Goal: Information Seeking & Learning: Learn about a topic

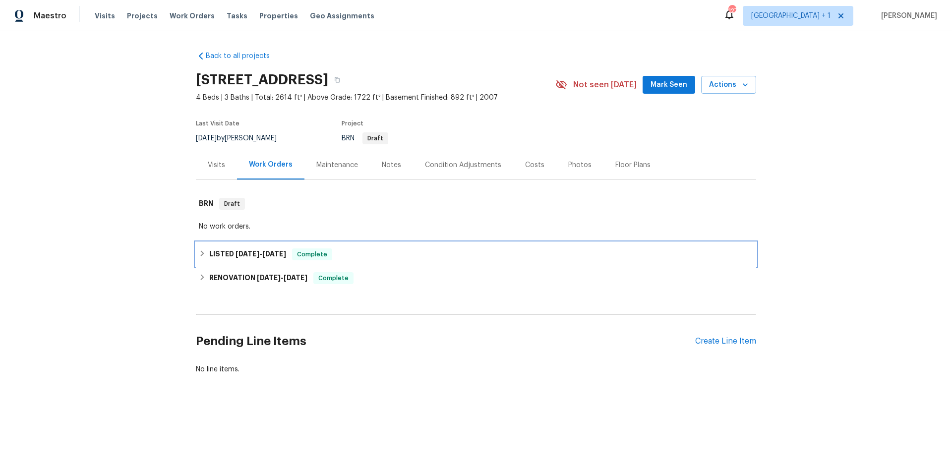
click at [396, 254] on div "LISTED 8/15/25 - 8/18/25 Complete" at bounding box center [476, 254] width 554 height 12
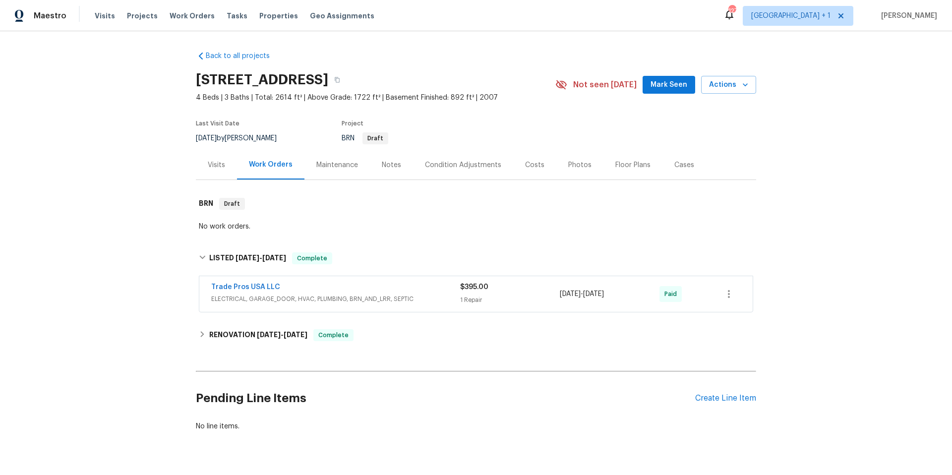
click at [437, 288] on div "Trade Pros USA LLC" at bounding box center [335, 288] width 249 height 12
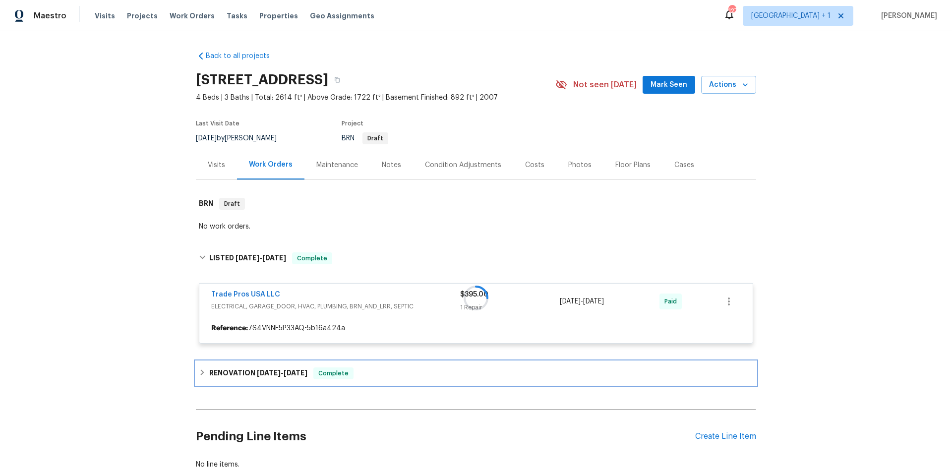
click at [388, 373] on div "RENOVATION 8/4/25 - 8/12/25 Complete" at bounding box center [476, 373] width 554 height 12
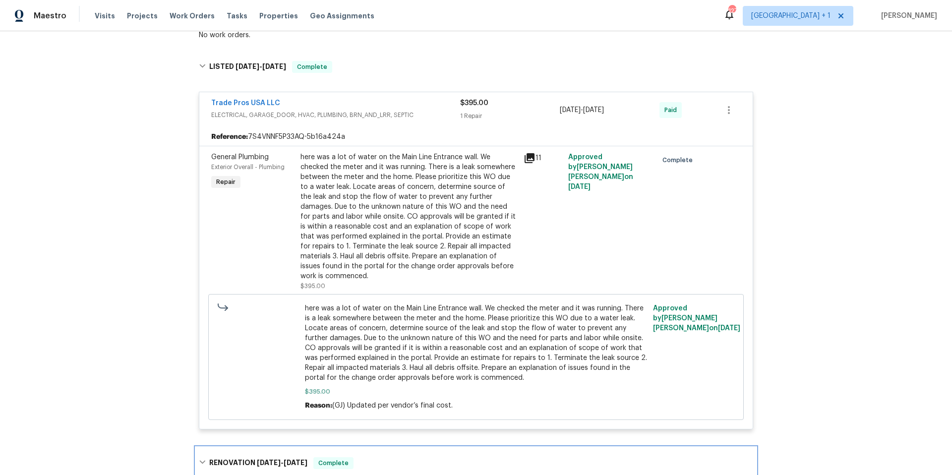
scroll to position [189, 0]
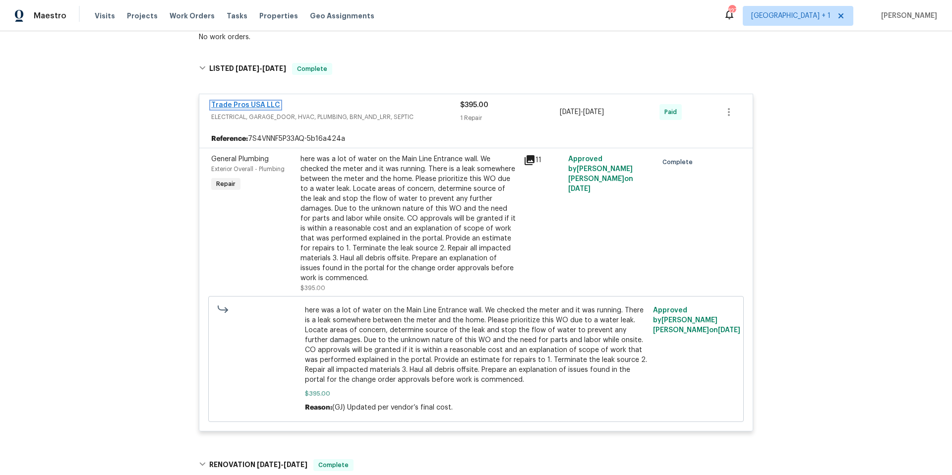
click at [253, 105] on link "Trade Pros USA LLC" at bounding box center [245, 105] width 69 height 7
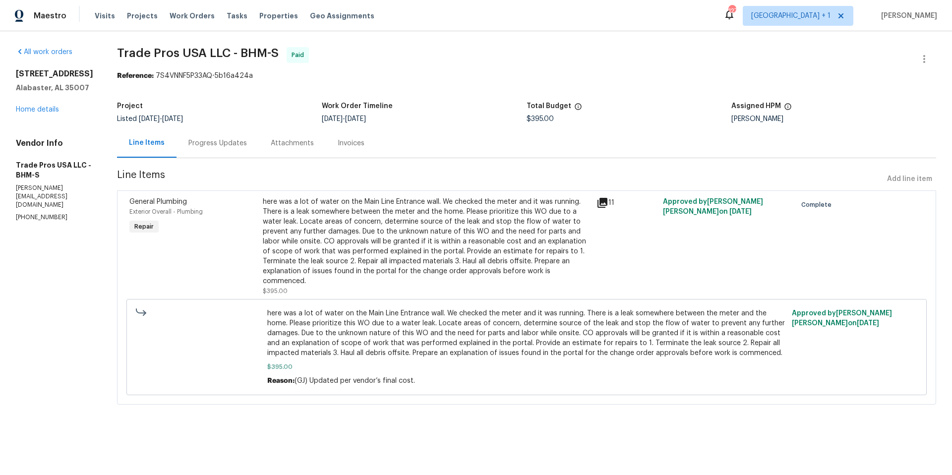
click at [224, 147] on div "Progress Updates" at bounding box center [217, 143] width 58 height 10
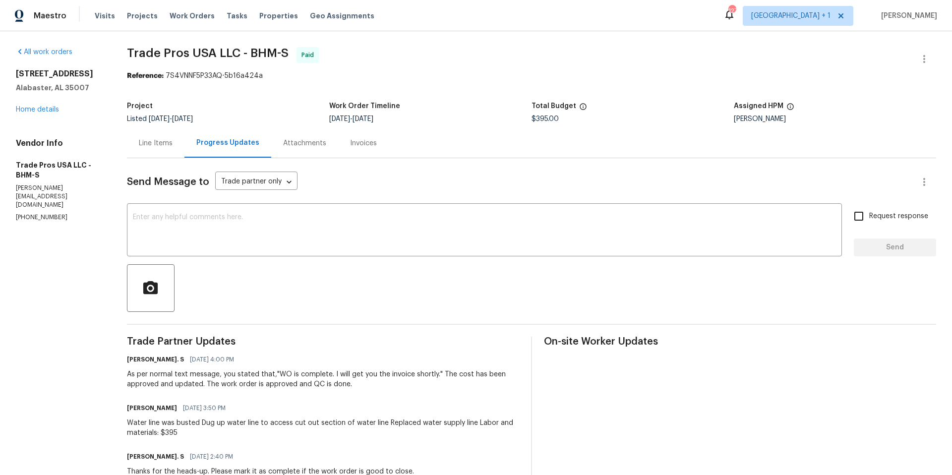
click at [157, 147] on div "Line Items" at bounding box center [156, 143] width 34 height 10
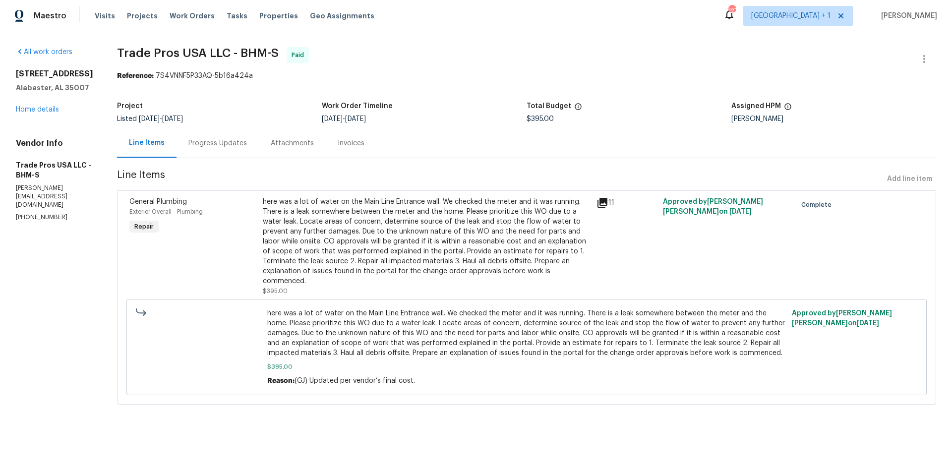
click at [498, 217] on div "here was a lot of water on the Main Line Entrance wall. We checked the meter an…" at bounding box center [427, 241] width 328 height 89
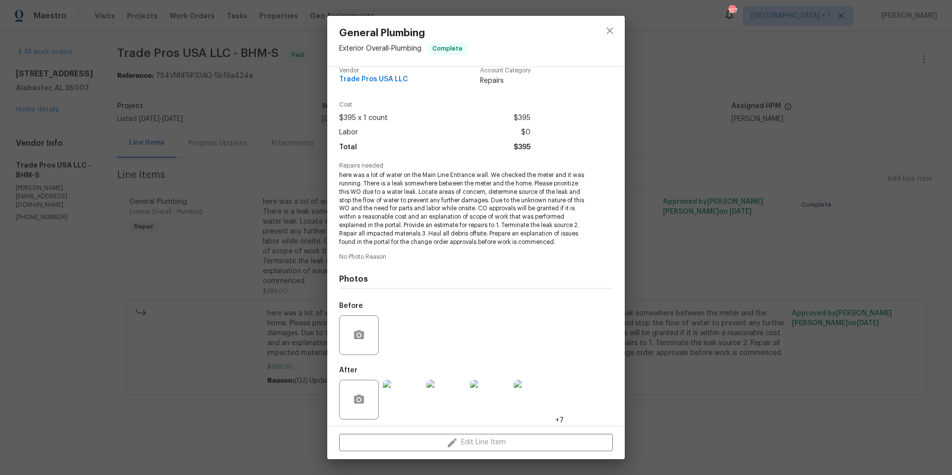
scroll to position [23, 0]
click at [399, 399] on img at bounding box center [403, 396] width 40 height 40
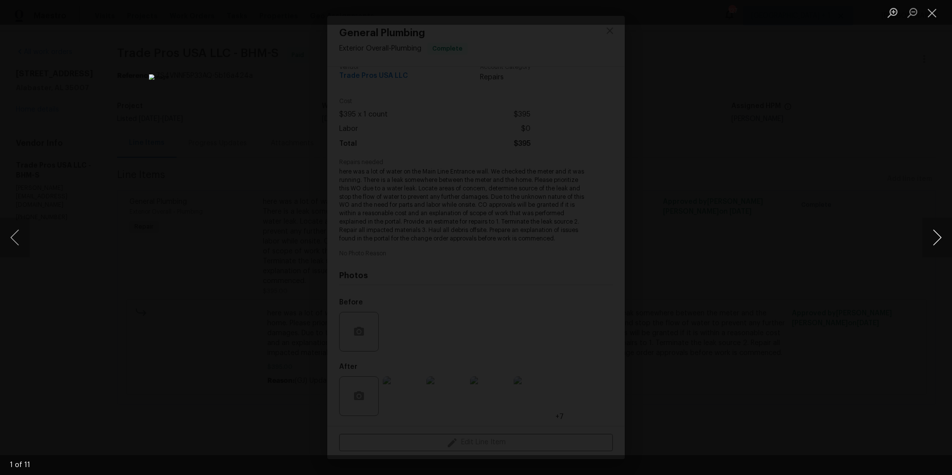
click at [937, 241] on button "Next image" at bounding box center [937, 238] width 30 height 40
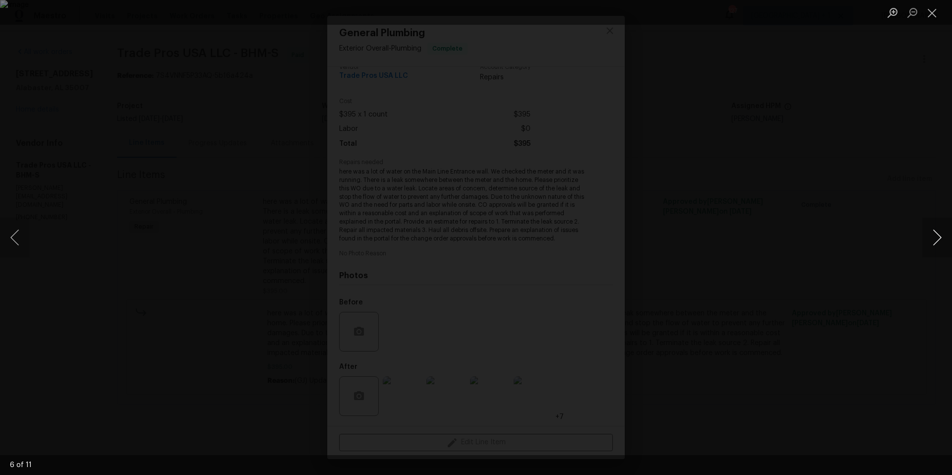
click at [937, 241] on button "Next image" at bounding box center [937, 238] width 30 height 40
click at [930, 12] on button "Close lightbox" at bounding box center [932, 12] width 20 height 17
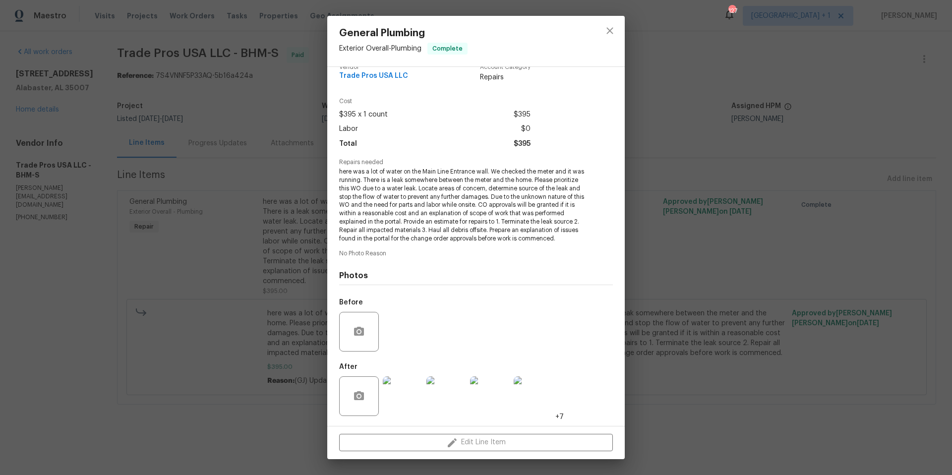
click at [712, 59] on div "General Plumbing Exterior Overall - Plumbing Complete Vendor Trade Pros USA LLC…" at bounding box center [476, 237] width 952 height 475
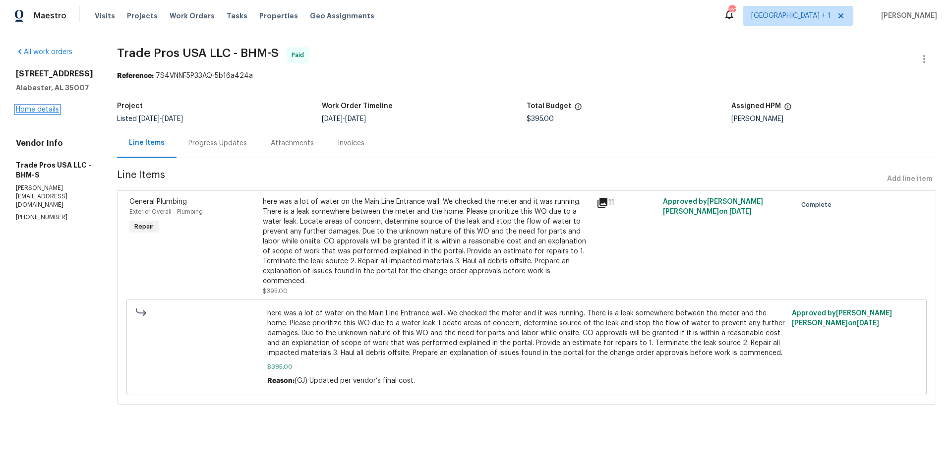
click at [34, 110] on link "Home details" at bounding box center [37, 109] width 43 height 7
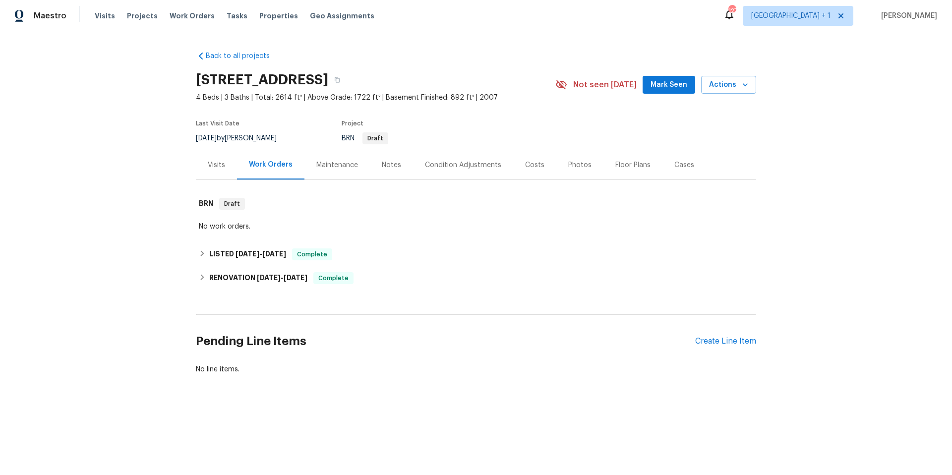
click at [628, 167] on div "Floor Plans" at bounding box center [632, 165] width 35 height 10
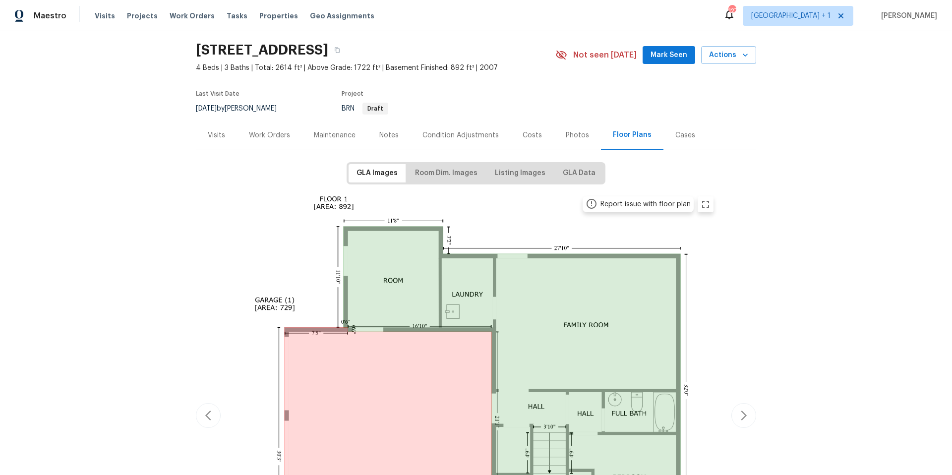
scroll to position [40, 0]
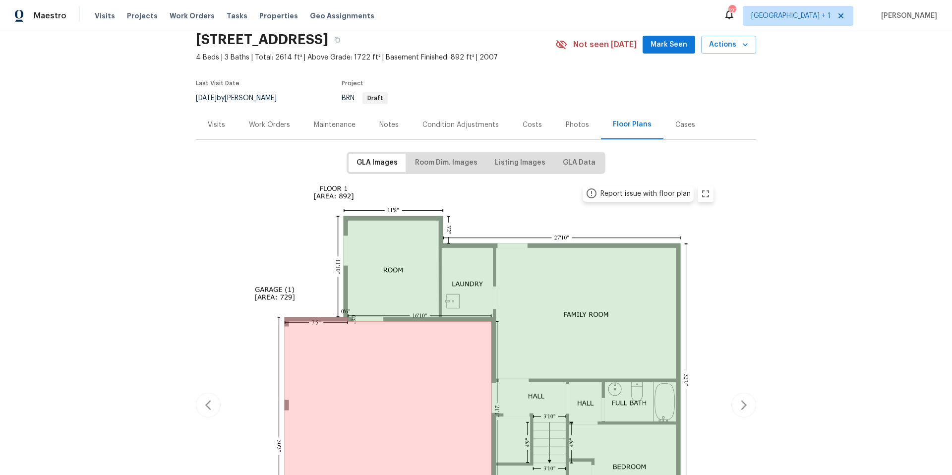
click at [277, 126] on div "Work Orders" at bounding box center [269, 125] width 41 height 10
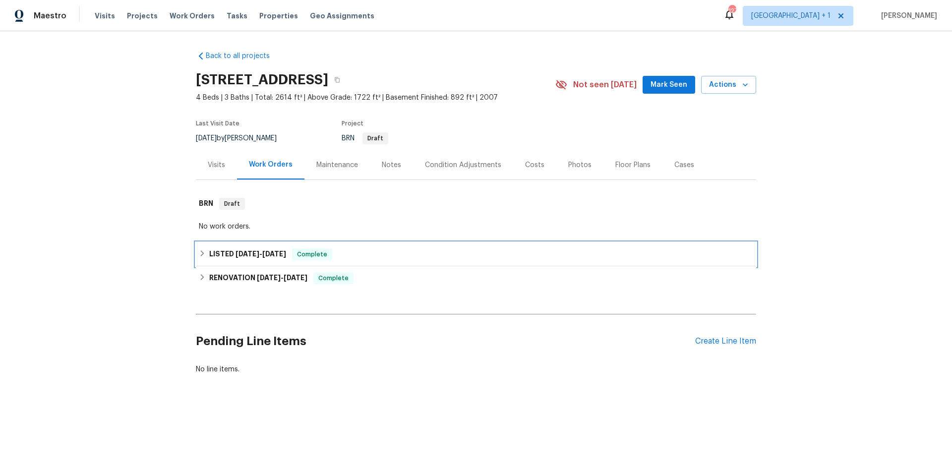
click at [368, 250] on div "LISTED 8/15/25 - 8/18/25 Complete" at bounding box center [476, 254] width 554 height 12
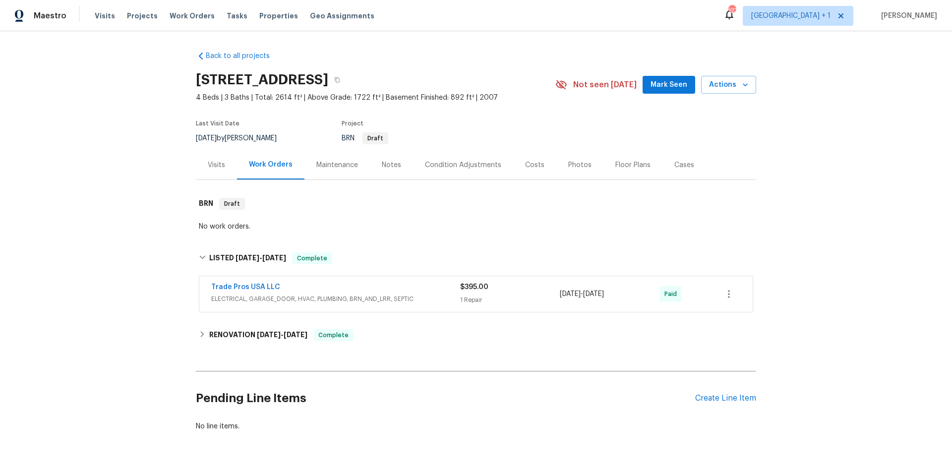
click at [404, 285] on div "Trade Pros USA LLC" at bounding box center [335, 288] width 249 height 12
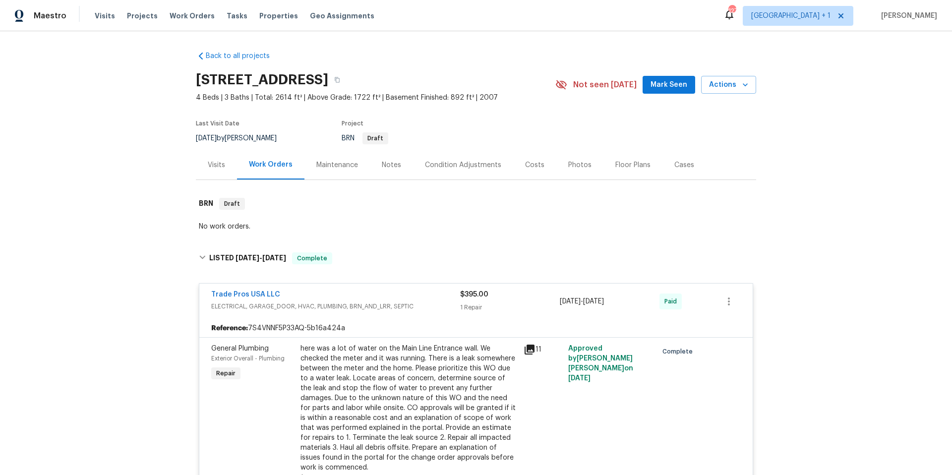
click at [391, 371] on div "here was a lot of water on the Main Line Entrance wall. We checked the meter an…" at bounding box center [408, 407] width 217 height 129
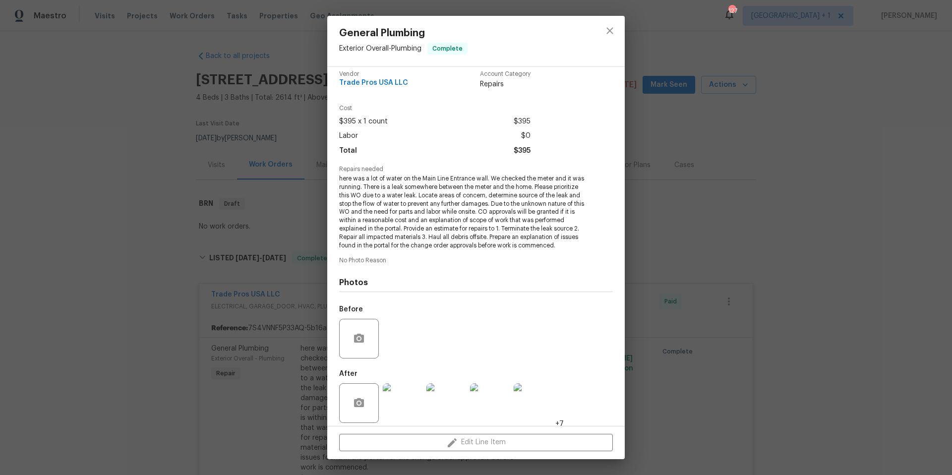
scroll to position [23, 0]
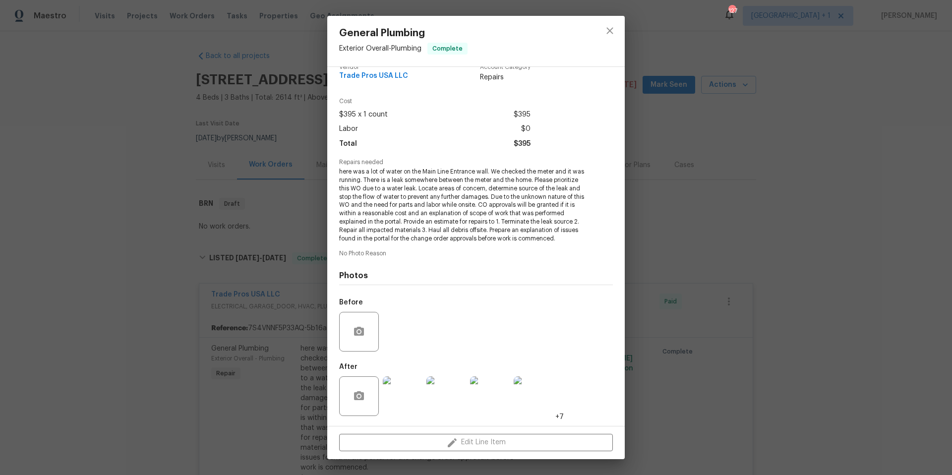
click at [403, 392] on img at bounding box center [403, 396] width 40 height 40
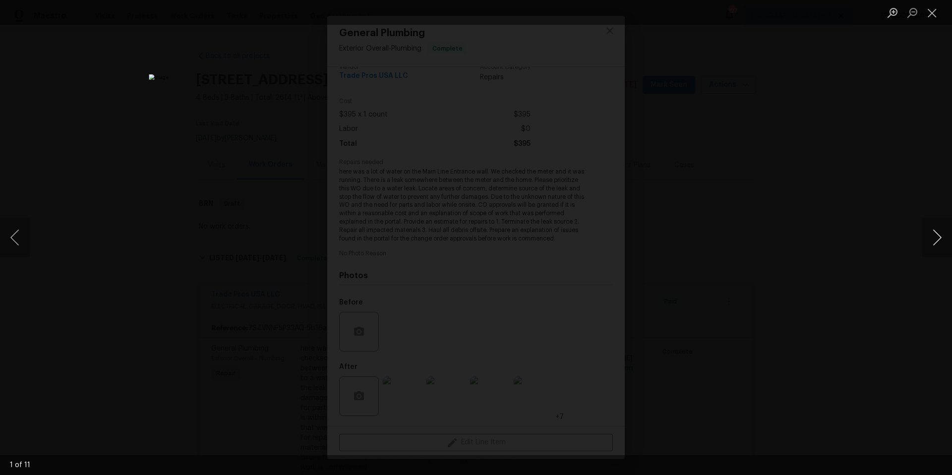
click at [936, 237] on button "Next image" at bounding box center [937, 238] width 30 height 40
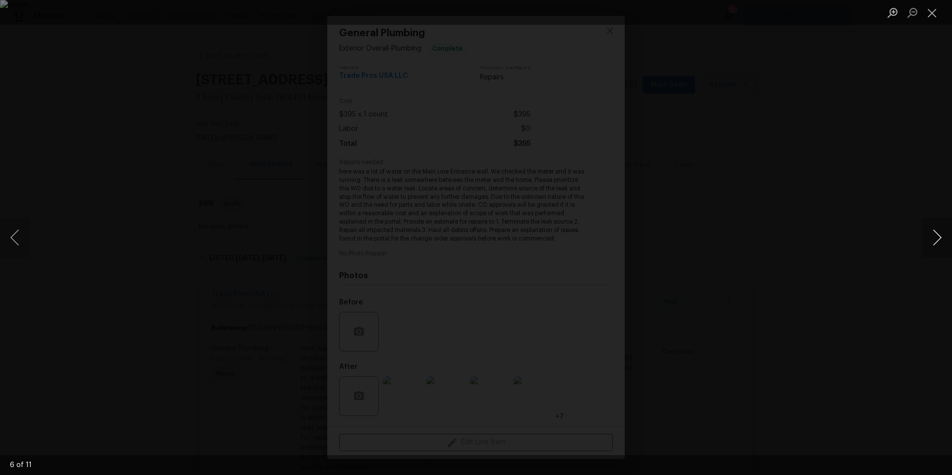
click at [936, 237] on button "Next image" at bounding box center [937, 238] width 30 height 40
click at [937, 237] on button "Next image" at bounding box center [937, 238] width 30 height 40
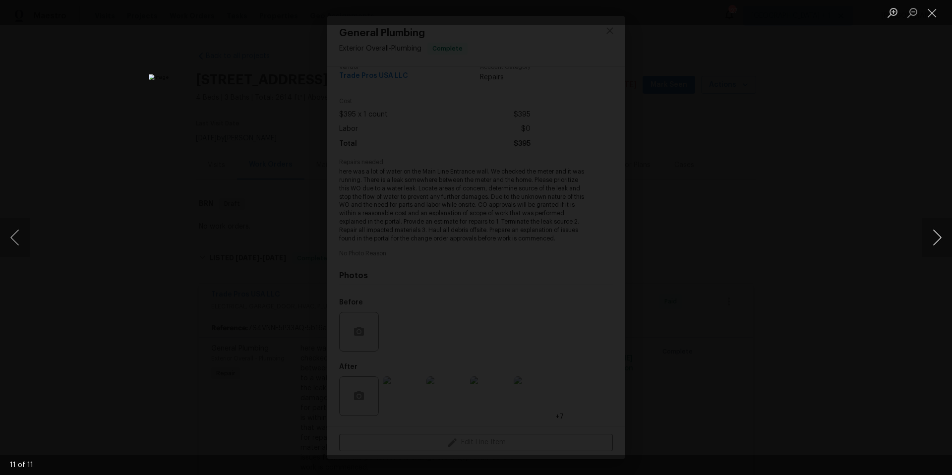
click at [937, 237] on button "Next image" at bounding box center [937, 238] width 30 height 40
click at [934, 18] on button "Close lightbox" at bounding box center [932, 12] width 20 height 17
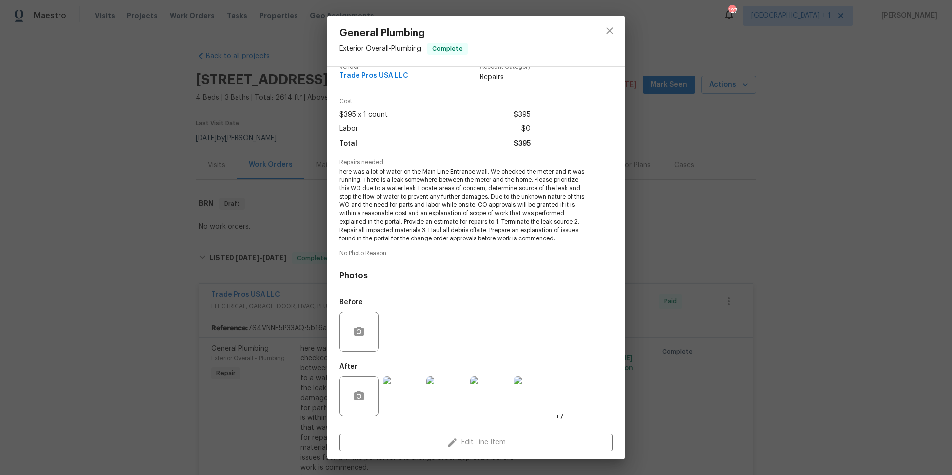
click at [713, 152] on div "General Plumbing Exterior Overall - Plumbing Complete Vendor Trade Pros USA LLC…" at bounding box center [476, 237] width 952 height 475
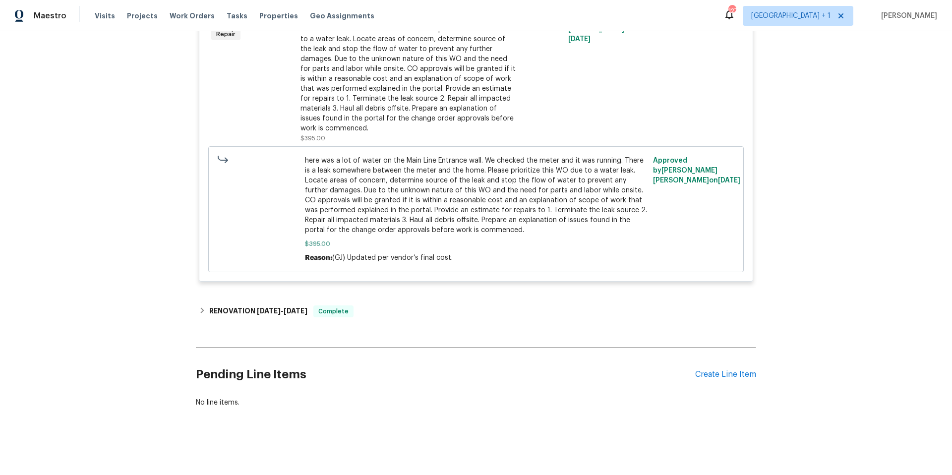
scroll to position [347, 0]
click at [381, 305] on div "RENOVATION 8/4/25 - 8/12/25 Complete" at bounding box center [476, 311] width 554 height 12
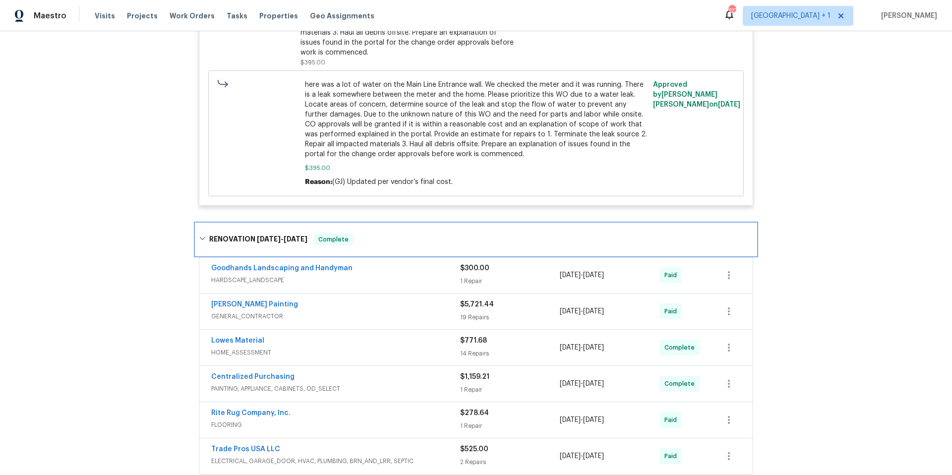
scroll to position [524, 0]
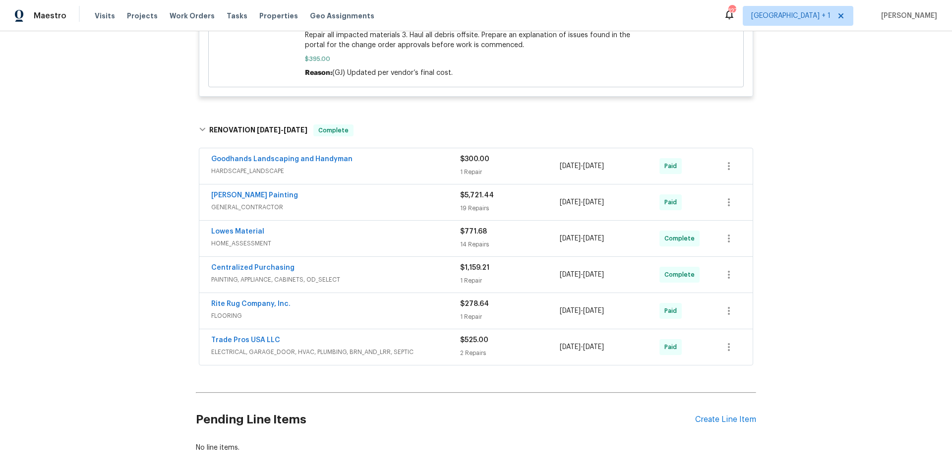
click at [383, 166] on div "Goodhands Landscaping and Handyman" at bounding box center [335, 160] width 249 height 12
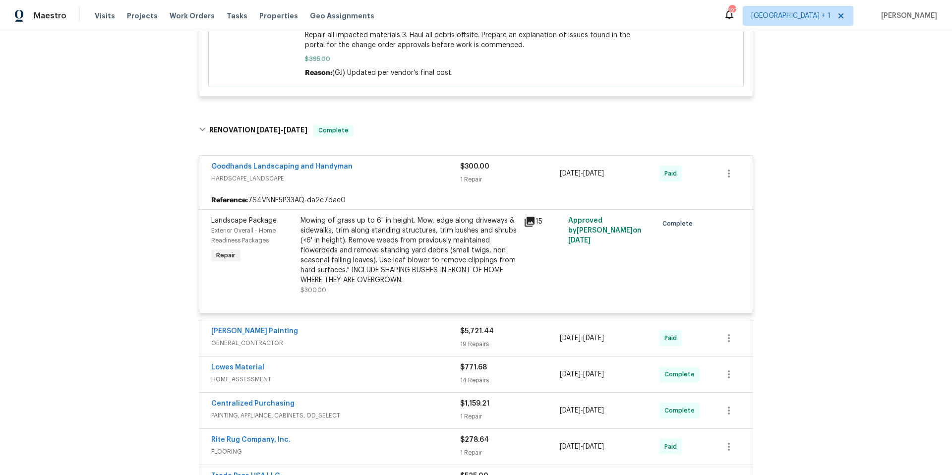
scroll to position [706, 0]
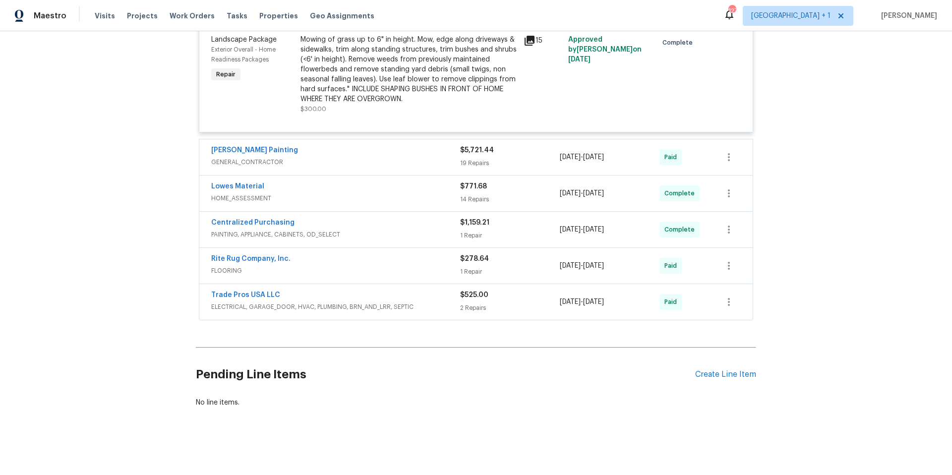
click at [354, 188] on div "Lowes Material" at bounding box center [335, 187] width 249 height 12
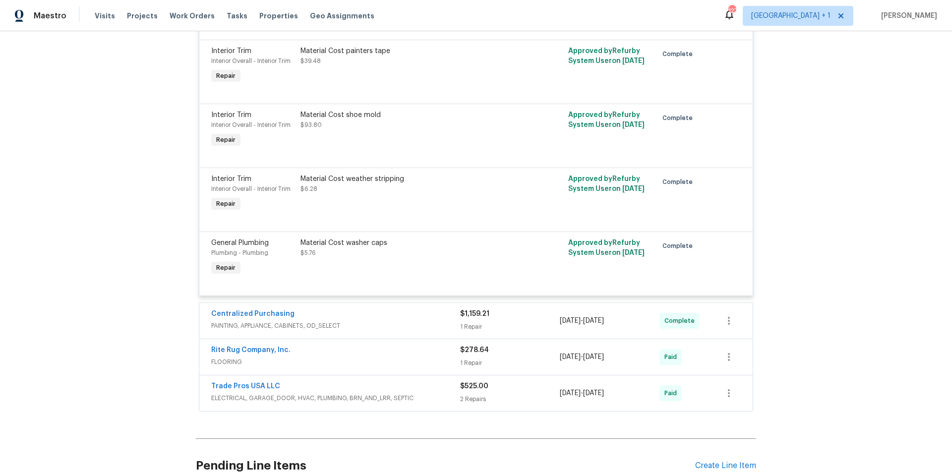
scroll to position [1780, 0]
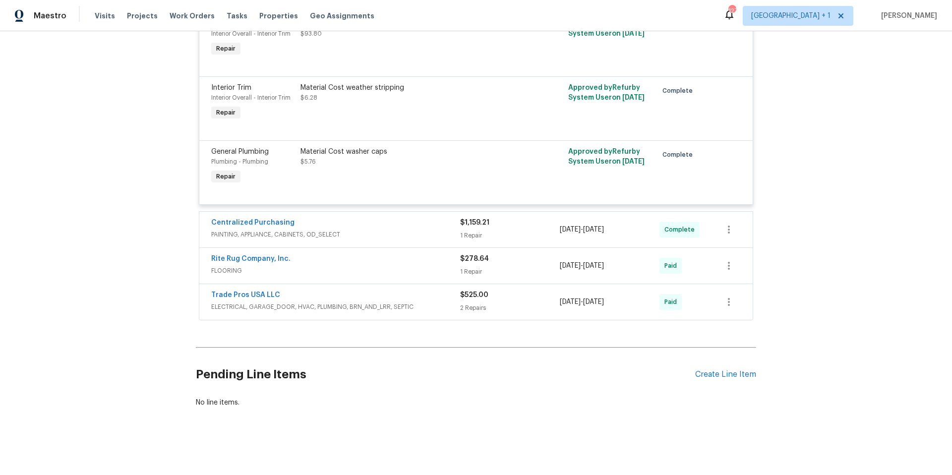
click at [425, 302] on span "ELECTRICAL, GARAGE_DOOR, HVAC, PLUMBING, BRN_AND_LRR, SEPTIC" at bounding box center [335, 307] width 249 height 10
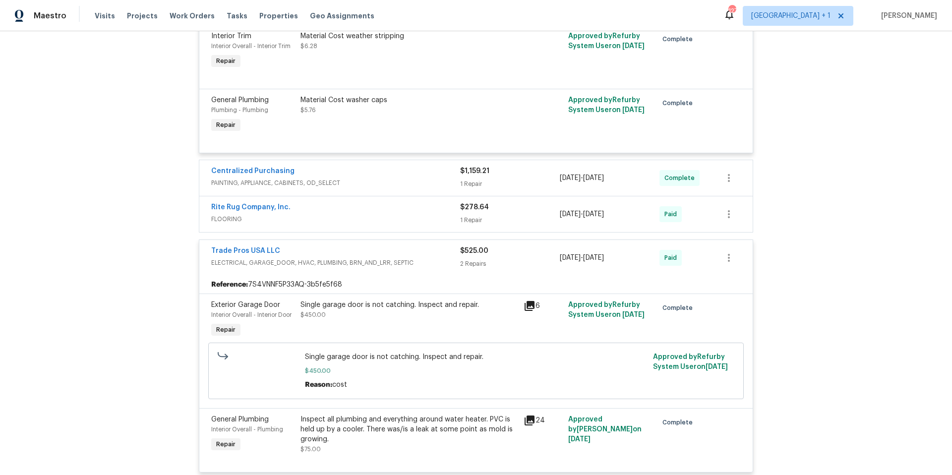
scroll to position [1967, 0]
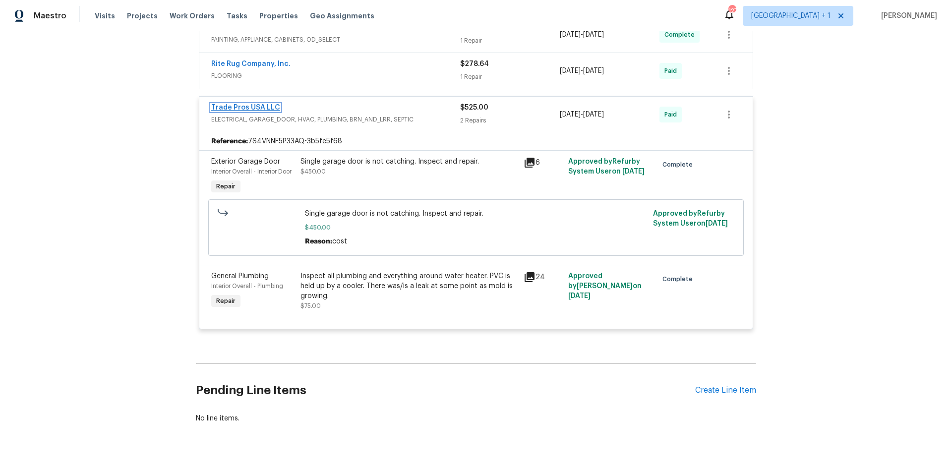
click at [256, 111] on link "Trade Pros USA LLC" at bounding box center [245, 107] width 69 height 7
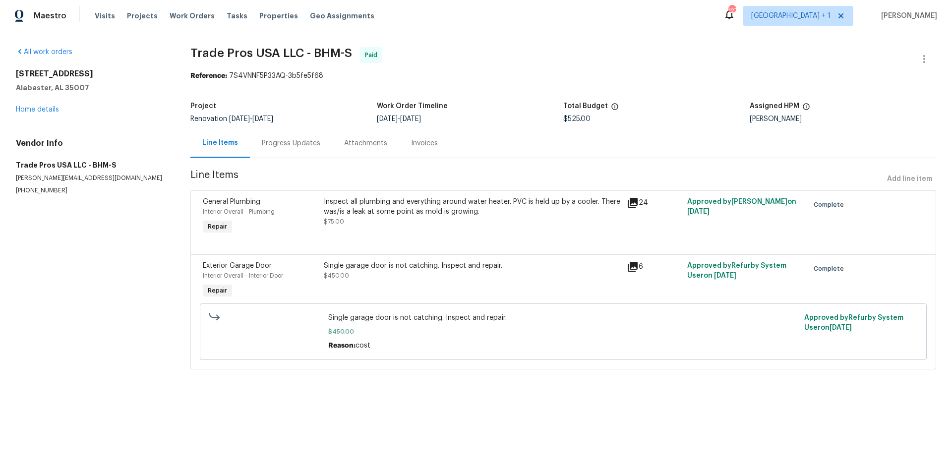
click at [355, 209] on div "Inspect all plumbing and everything around water heater. PVC is held up by a co…" at bounding box center [472, 207] width 297 height 20
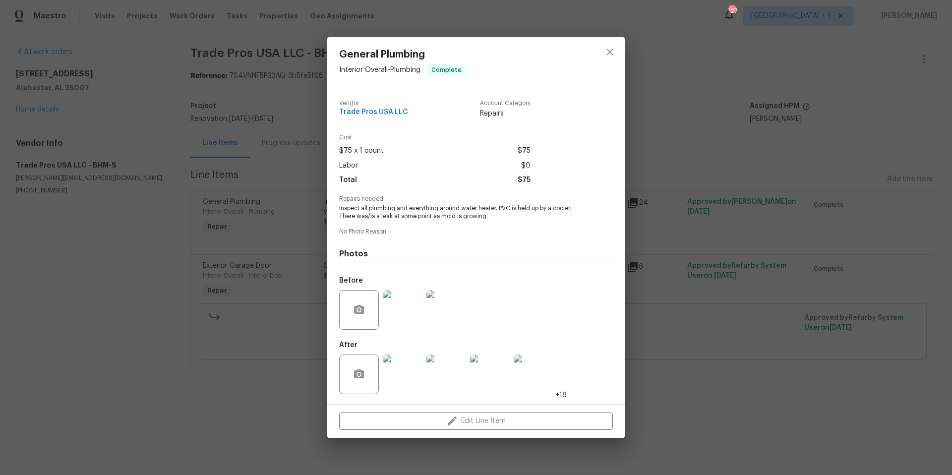
click at [395, 308] on img at bounding box center [403, 310] width 40 height 40
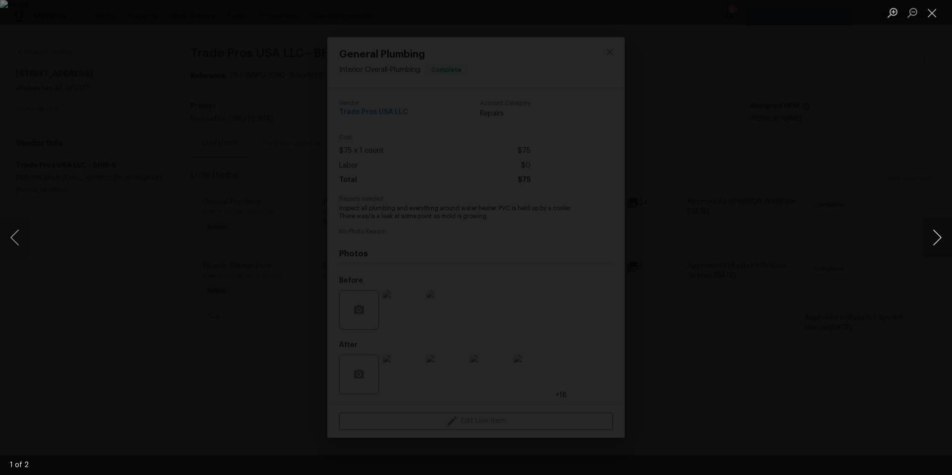
click at [938, 238] on button "Next image" at bounding box center [937, 238] width 30 height 40
click at [931, 14] on button "Close lightbox" at bounding box center [932, 12] width 20 height 17
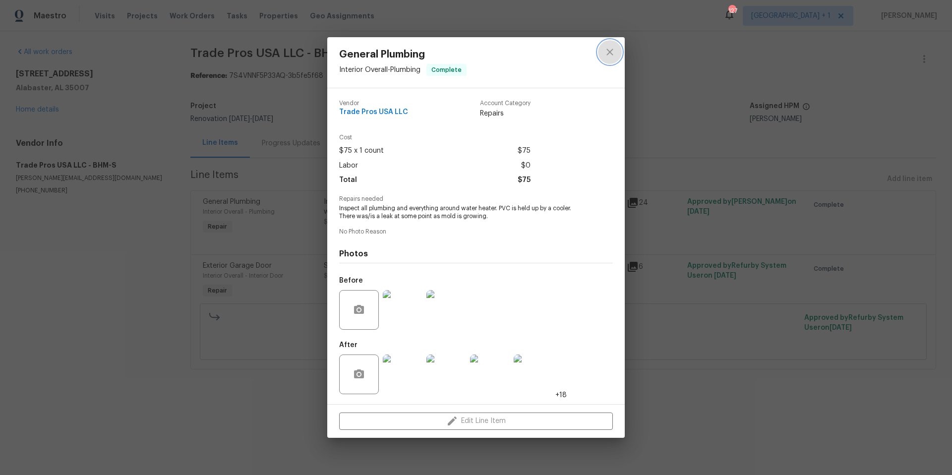
click at [611, 54] on icon "close" at bounding box center [609, 52] width 6 height 6
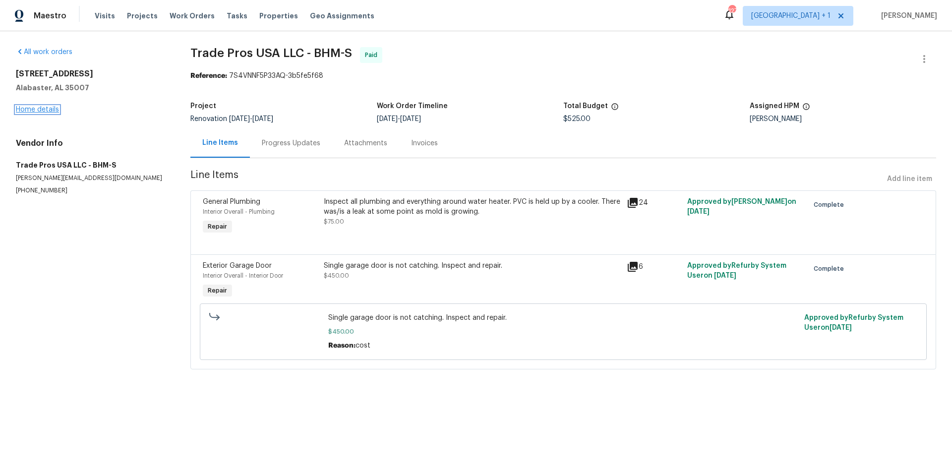
click at [37, 106] on link "Home details" at bounding box center [37, 109] width 43 height 7
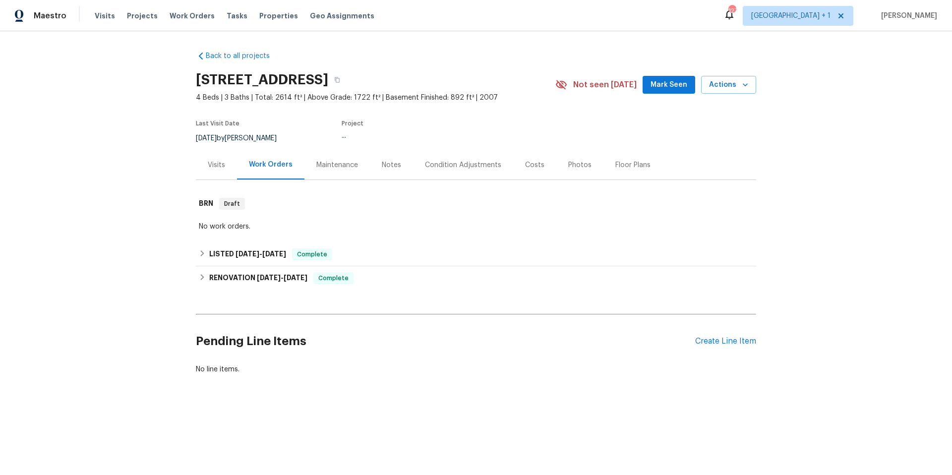
click at [615, 167] on div "Floor Plans" at bounding box center [632, 165] width 35 height 10
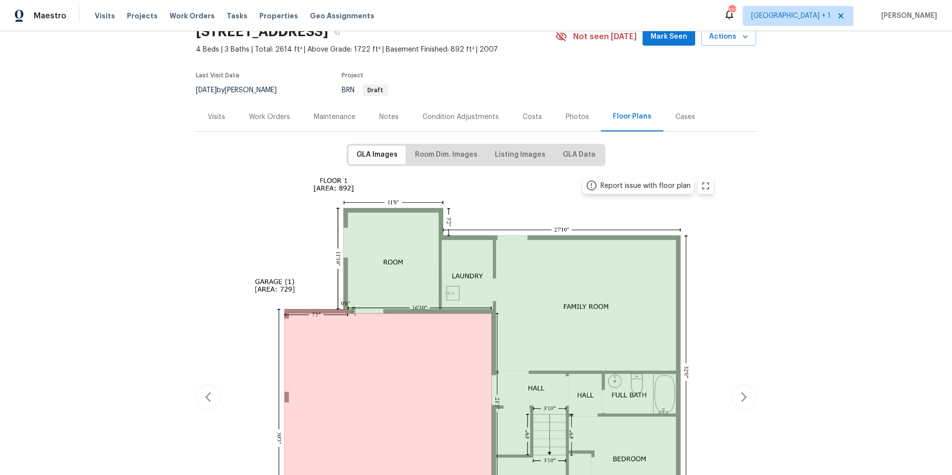
scroll to position [181, 0]
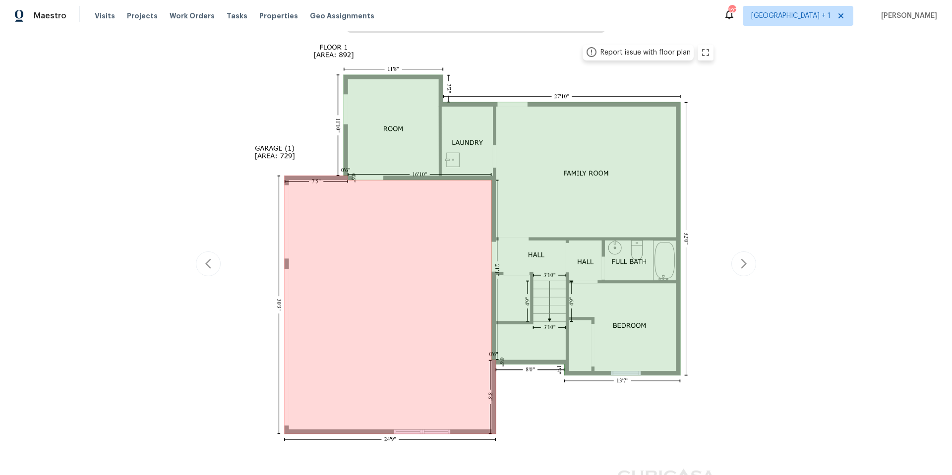
click at [401, 28] on div "Maestro Visits Projects Work Orders Tasks Properties Geo Assignments 127 Atlant…" at bounding box center [476, 15] width 952 height 31
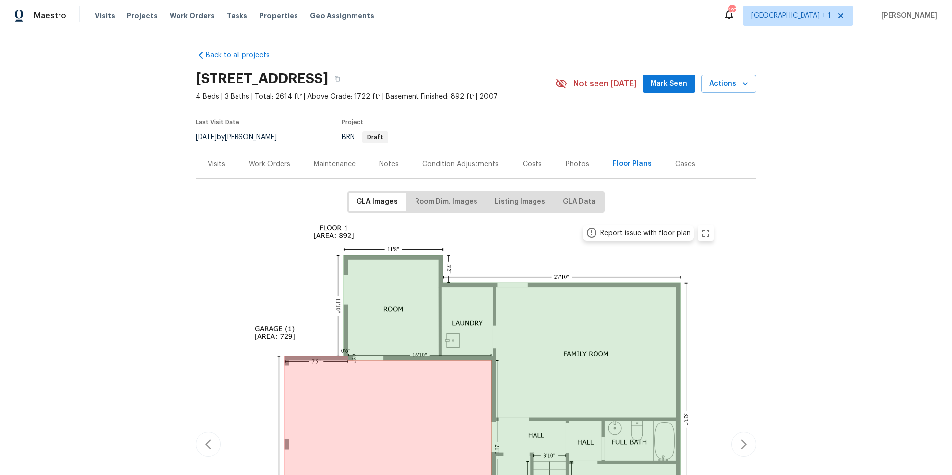
scroll to position [0, 0]
click at [274, 166] on div "Work Orders" at bounding box center [269, 165] width 41 height 10
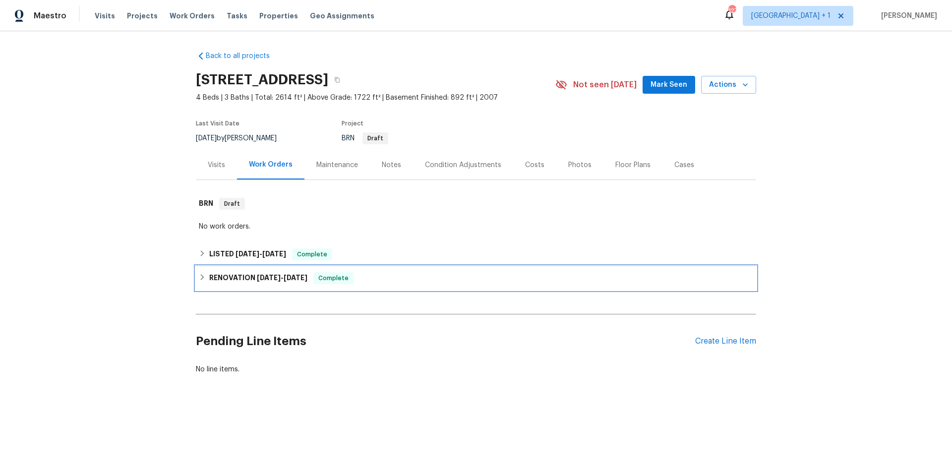
click at [399, 274] on div "RENOVATION 8/4/25 - 8/12/25 Complete" at bounding box center [476, 278] width 554 height 12
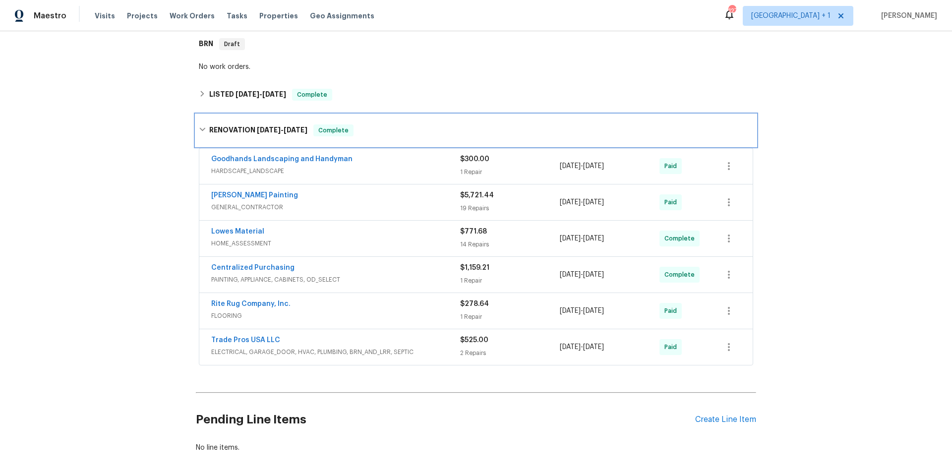
scroll to position [162, 0]
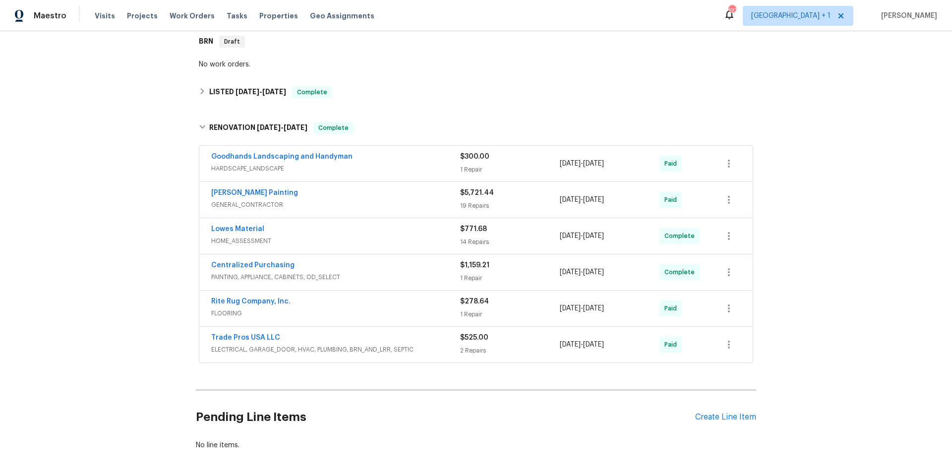
click at [391, 197] on div "Perez Painting" at bounding box center [335, 194] width 249 height 12
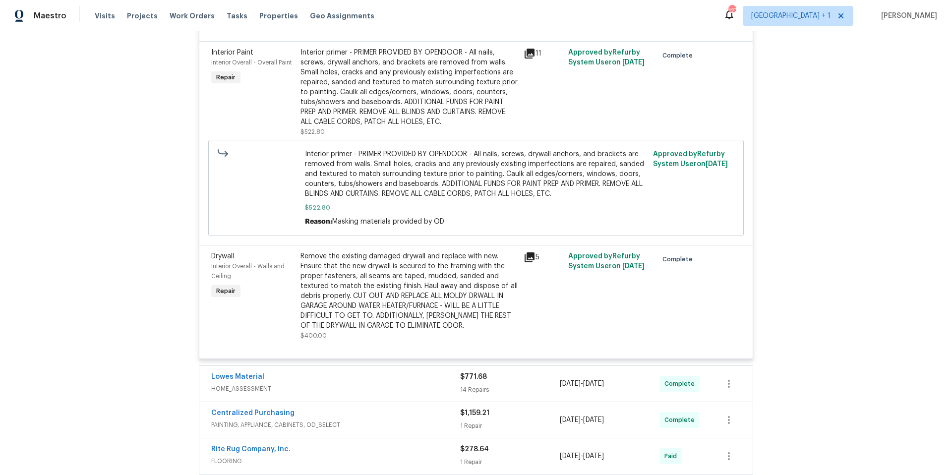
scroll to position [2912, 0]
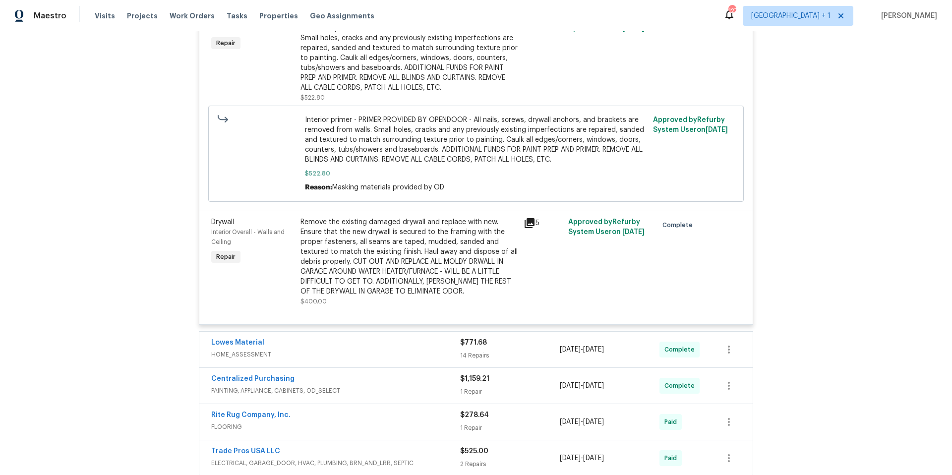
click at [525, 228] on icon at bounding box center [529, 223] width 10 height 10
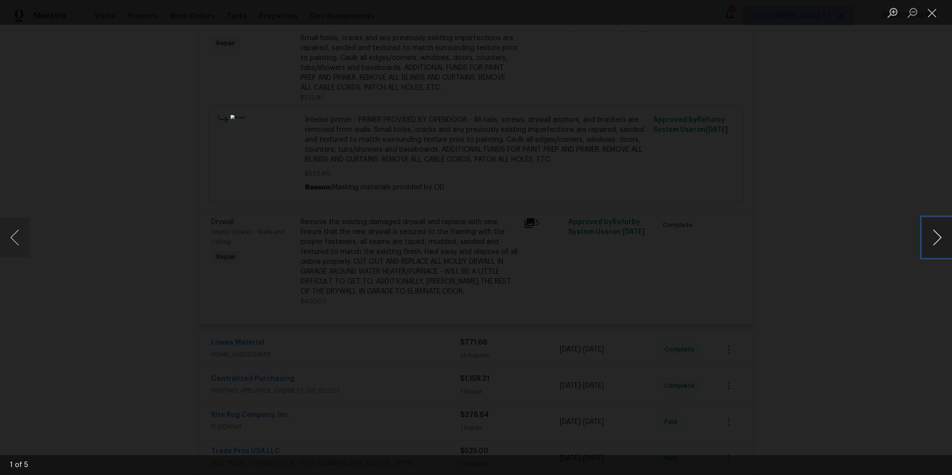
click at [936, 238] on button "Next image" at bounding box center [937, 238] width 30 height 40
click at [935, 238] on button "Next image" at bounding box center [937, 238] width 30 height 40
click at [933, 12] on button "Close lightbox" at bounding box center [932, 12] width 20 height 17
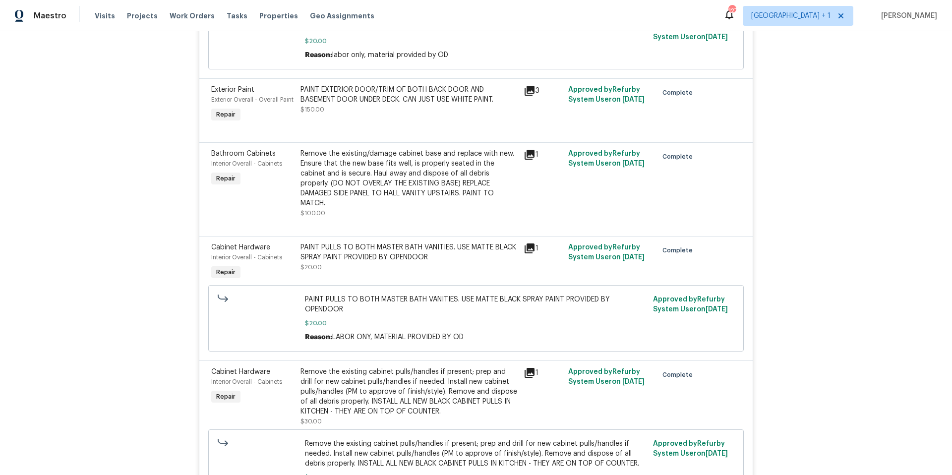
scroll to position [0, 0]
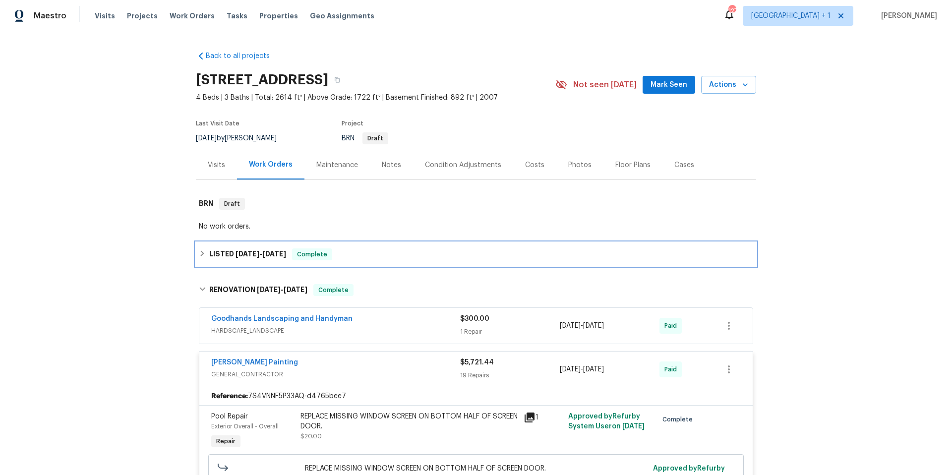
click at [366, 253] on div "LISTED 8/15/25 - 8/18/25 Complete" at bounding box center [476, 254] width 554 height 12
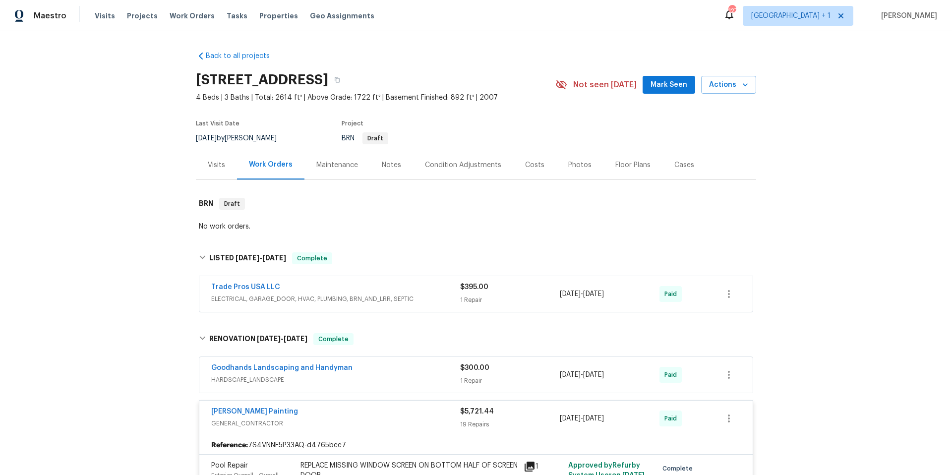
click at [284, 283] on div "Trade Pros USA LLC" at bounding box center [335, 288] width 249 height 12
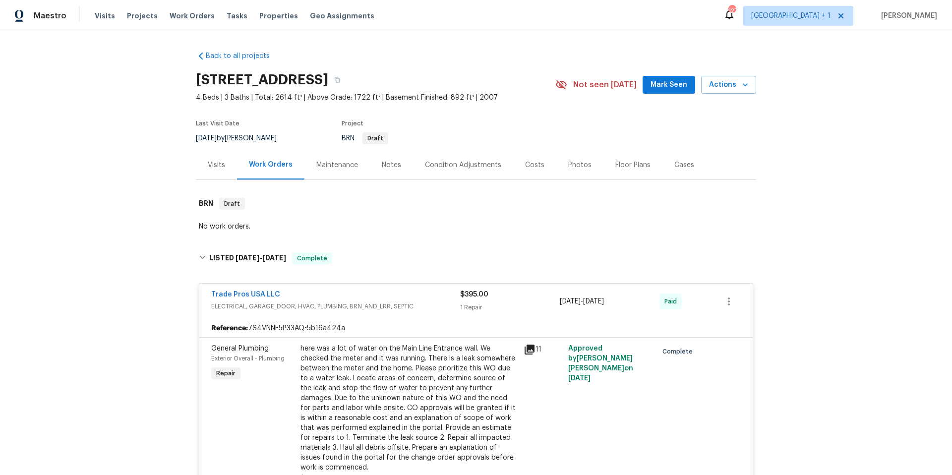
click at [524, 354] on icon at bounding box center [529, 349] width 10 height 10
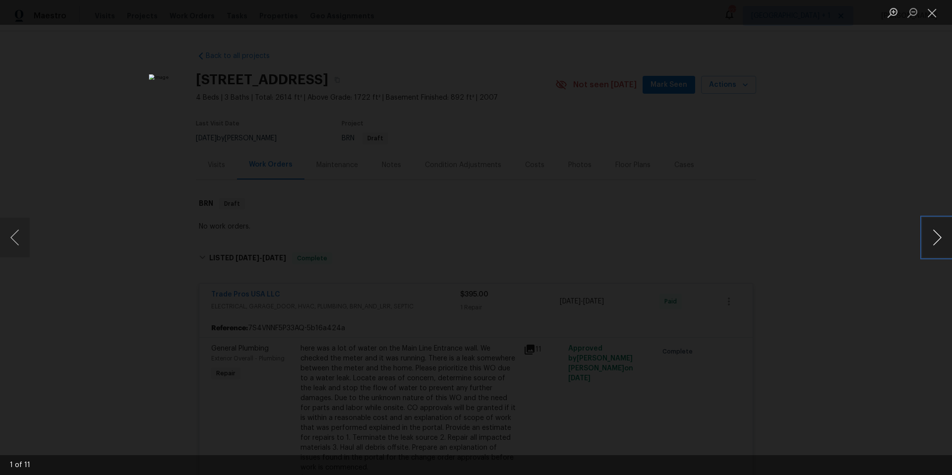
click at [931, 243] on button "Next image" at bounding box center [937, 238] width 30 height 40
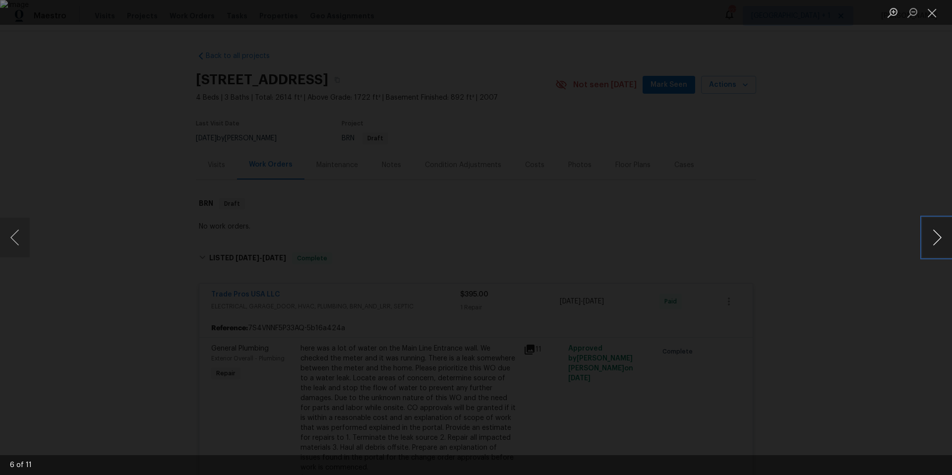
click at [931, 243] on button "Next image" at bounding box center [937, 238] width 30 height 40
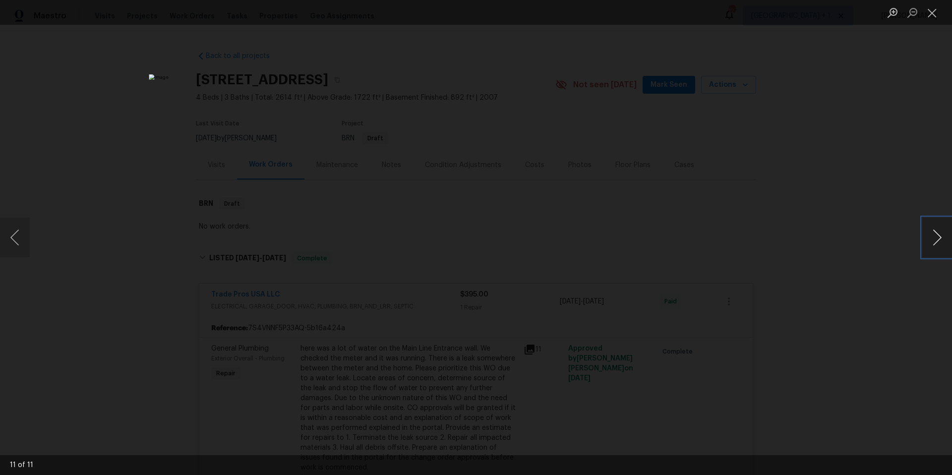
click at [931, 243] on button "Next image" at bounding box center [937, 238] width 30 height 40
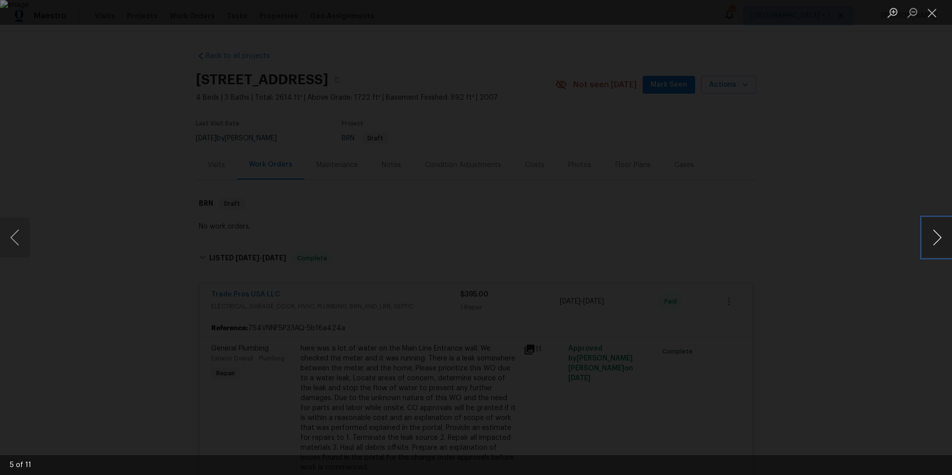
click at [931, 243] on button "Next image" at bounding box center [937, 238] width 30 height 40
click at [930, 9] on button "Close lightbox" at bounding box center [932, 12] width 20 height 17
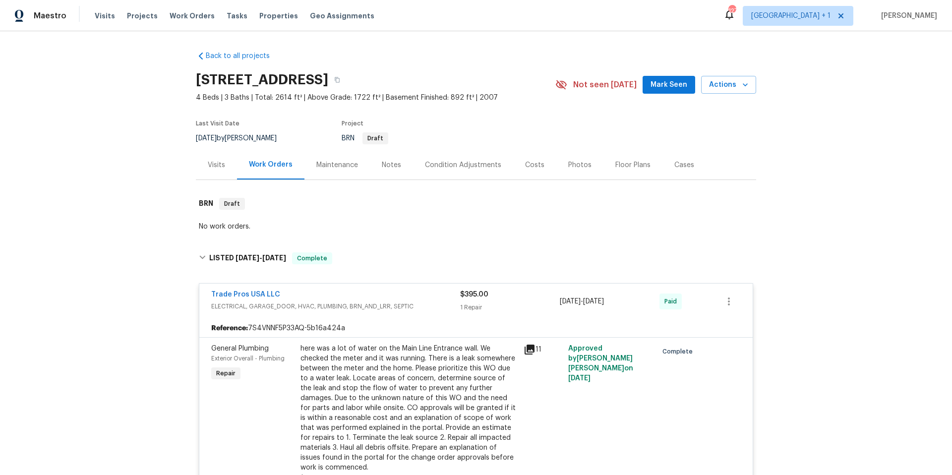
click at [569, 166] on div "Photos" at bounding box center [579, 165] width 23 height 10
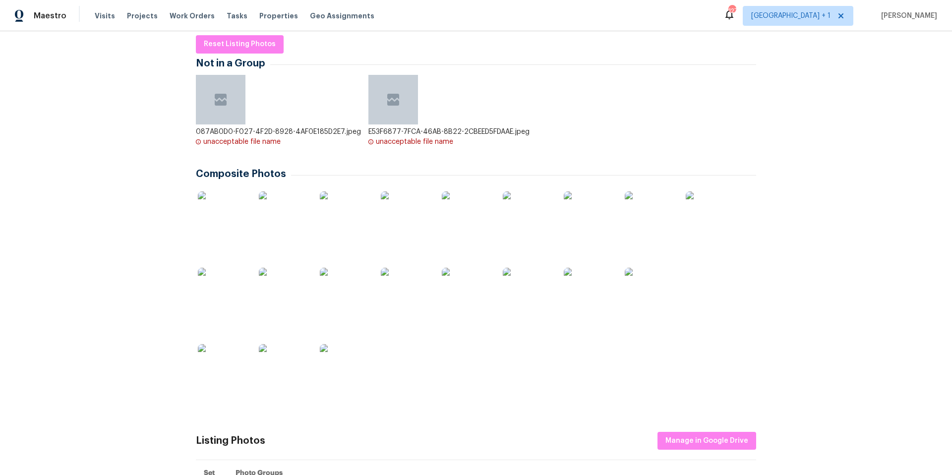
scroll to position [166, 0]
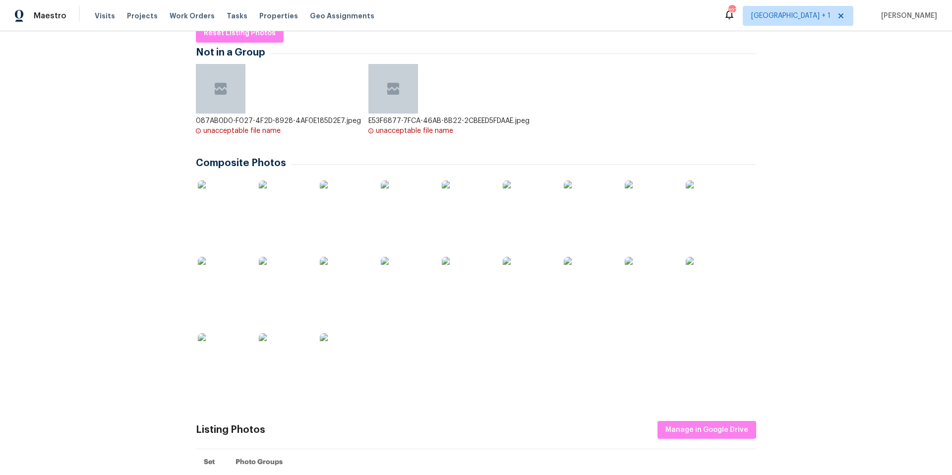
click at [224, 358] on img at bounding box center [223, 358] width 50 height 50
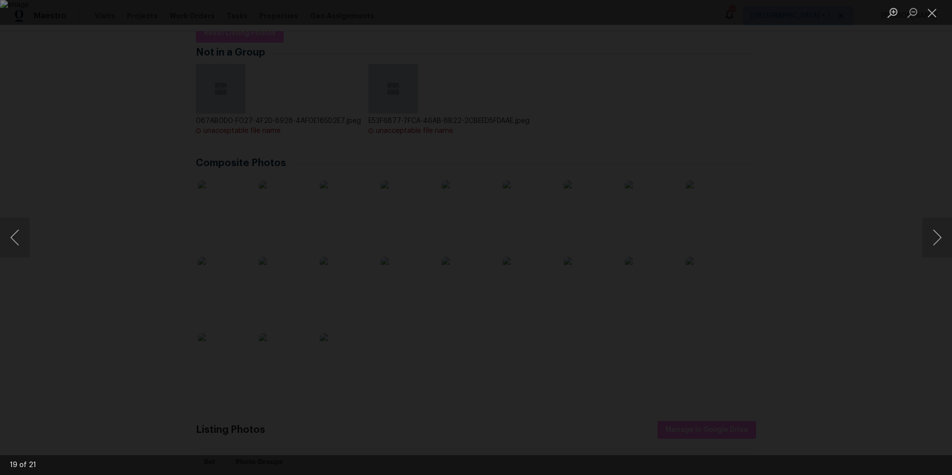
click at [736, 252] on div "Lightbox" at bounding box center [476, 237] width 952 height 475
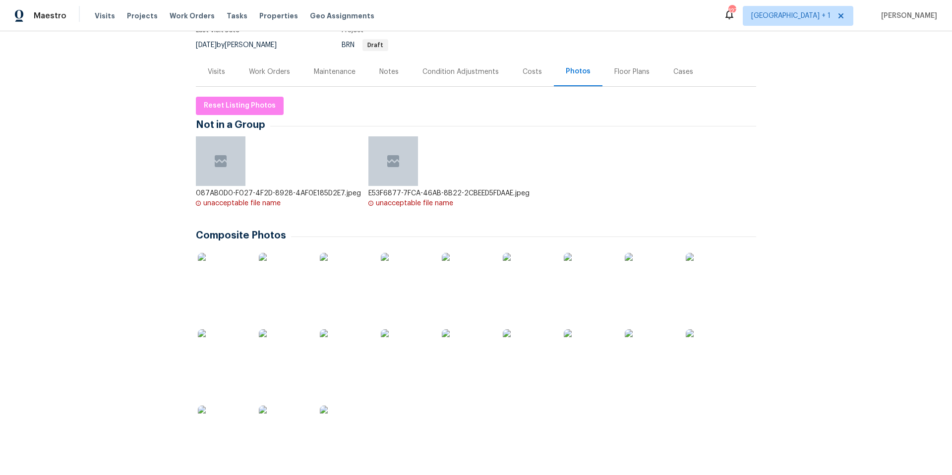
scroll to position [0, 0]
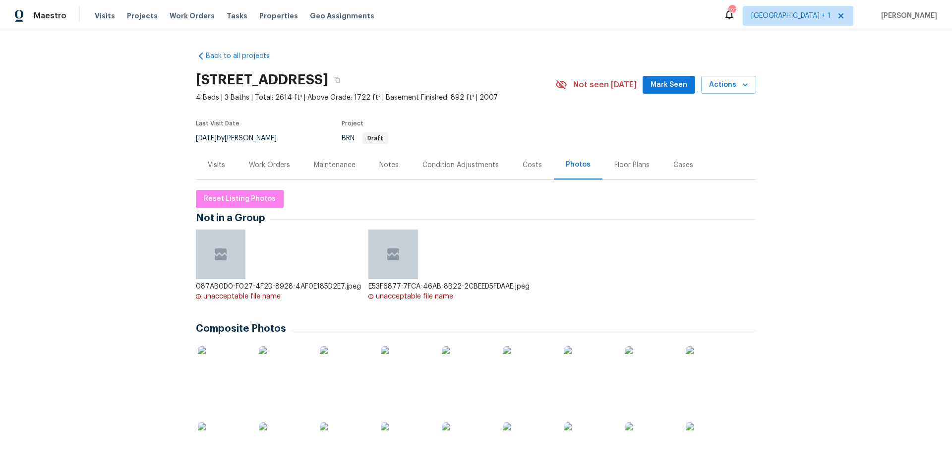
click at [335, 168] on div "Maintenance" at bounding box center [335, 165] width 42 height 10
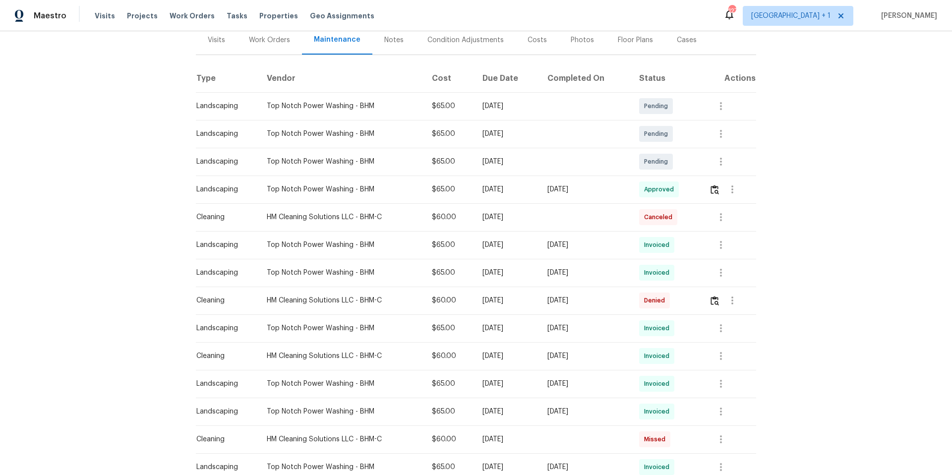
scroll to position [198, 0]
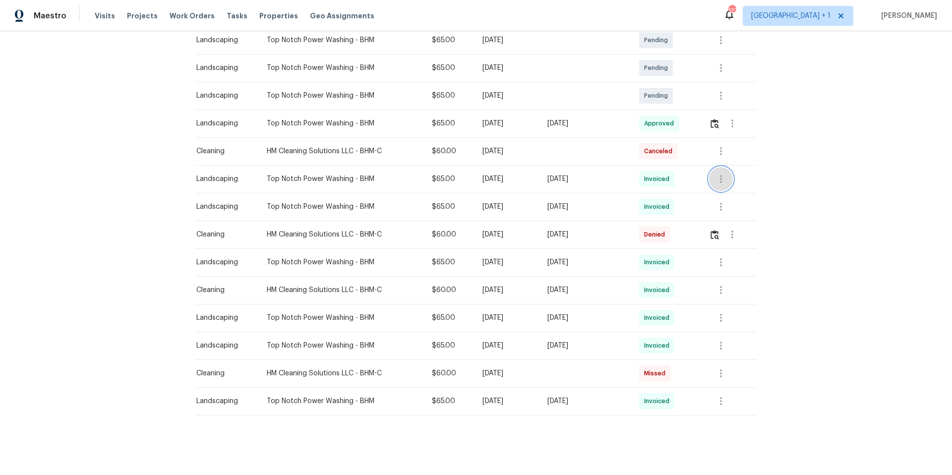
click at [720, 175] on icon "button" at bounding box center [721, 179] width 2 height 8
click at [727, 185] on li "View details" at bounding box center [742, 188] width 69 height 16
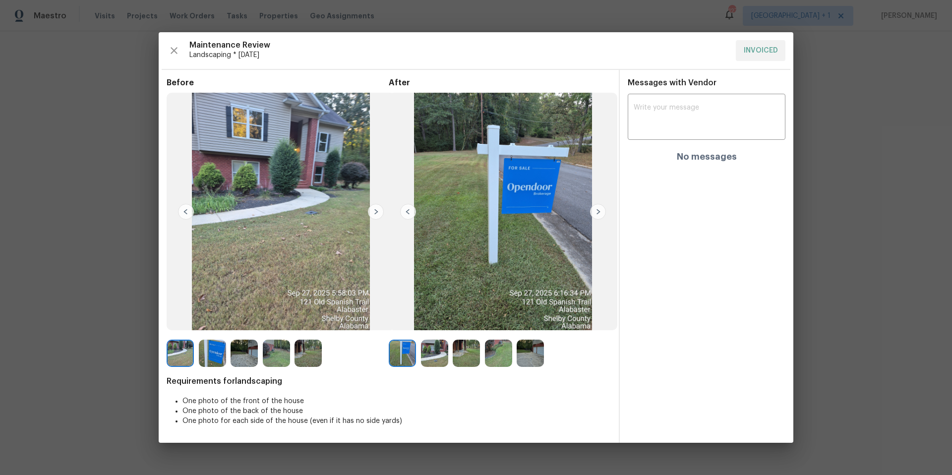
click at [597, 213] on img at bounding box center [598, 212] width 16 height 16
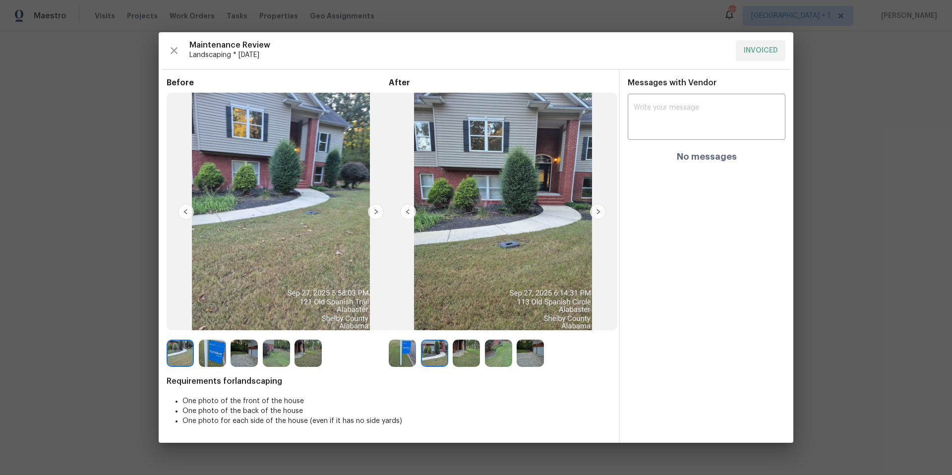
click at [598, 213] on img at bounding box center [598, 212] width 16 height 16
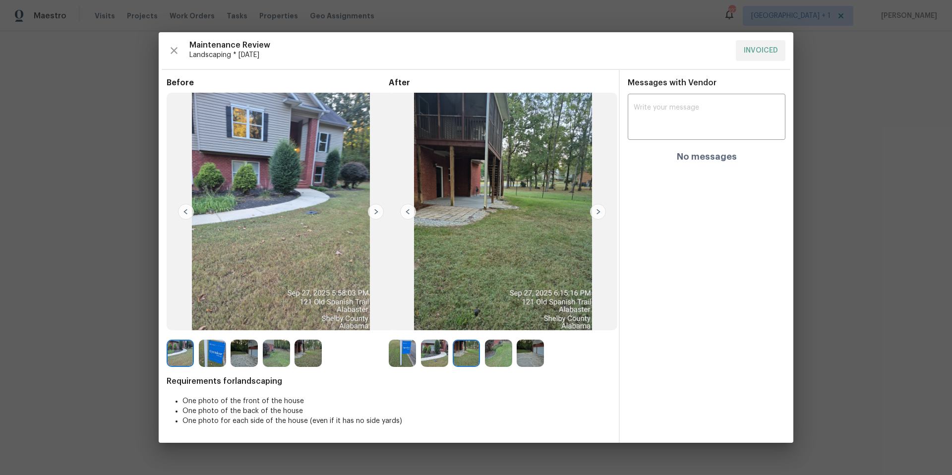
click at [598, 213] on img at bounding box center [598, 212] width 16 height 16
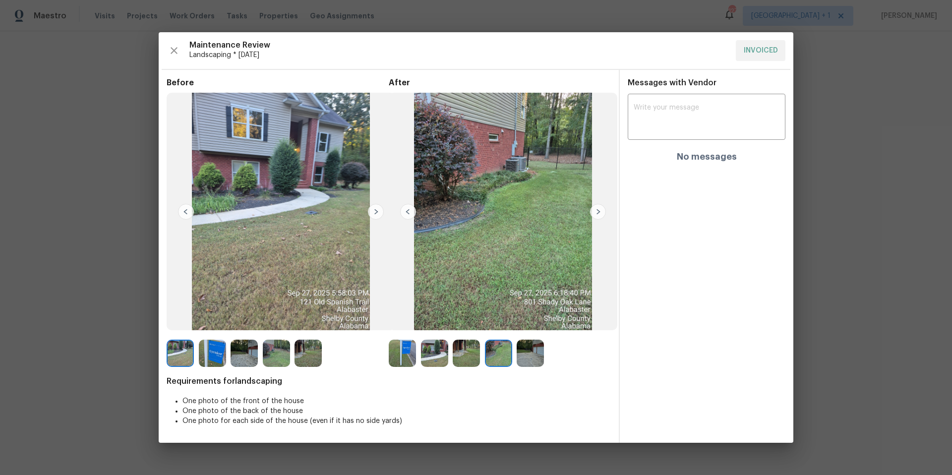
click at [598, 213] on img at bounding box center [598, 212] width 16 height 16
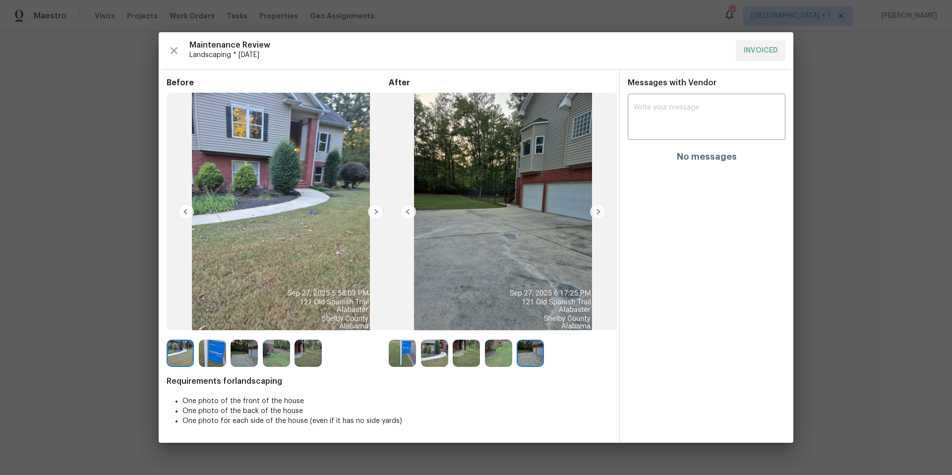
click at [598, 213] on img at bounding box center [598, 212] width 16 height 16
click at [597, 213] on img at bounding box center [598, 212] width 16 height 16
click at [172, 51] on icon "button" at bounding box center [174, 51] width 12 height 12
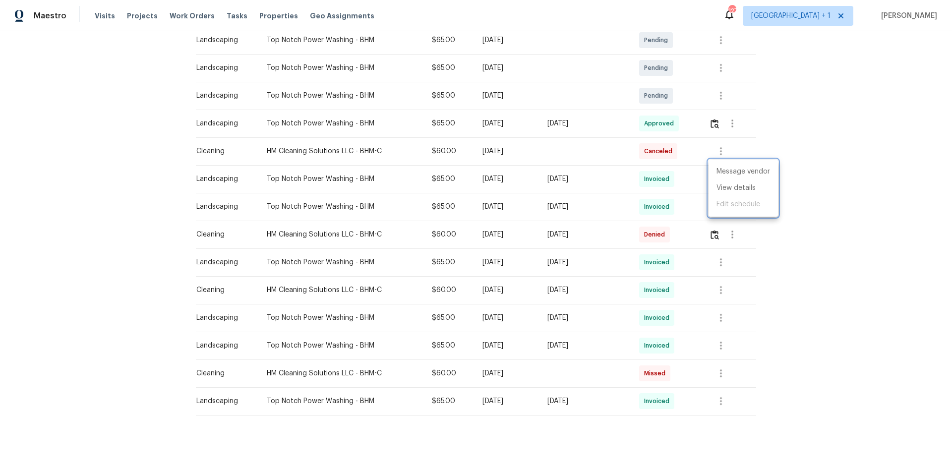
click at [134, 171] on div at bounding box center [476, 237] width 952 height 475
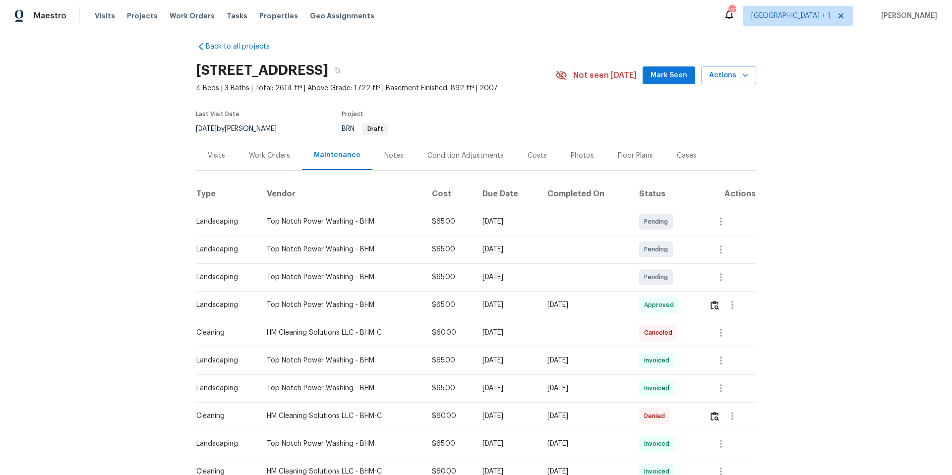
scroll to position [0, 0]
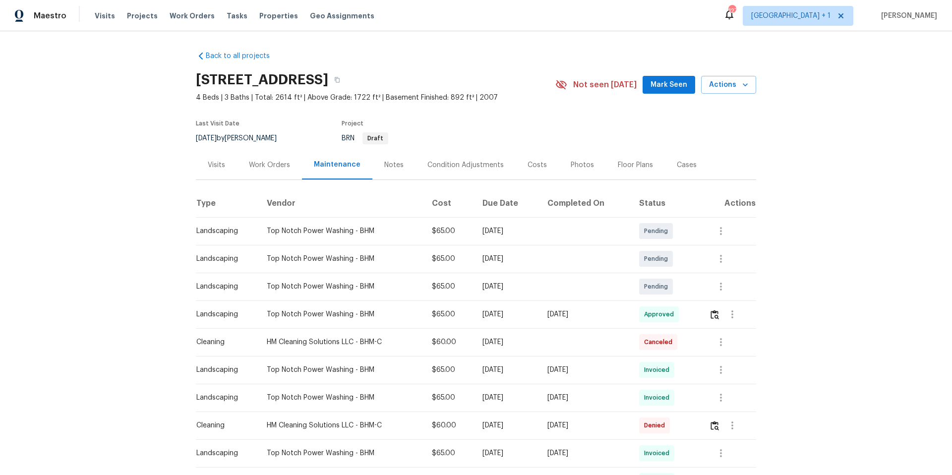
click at [258, 166] on div "Work Orders" at bounding box center [269, 165] width 41 height 10
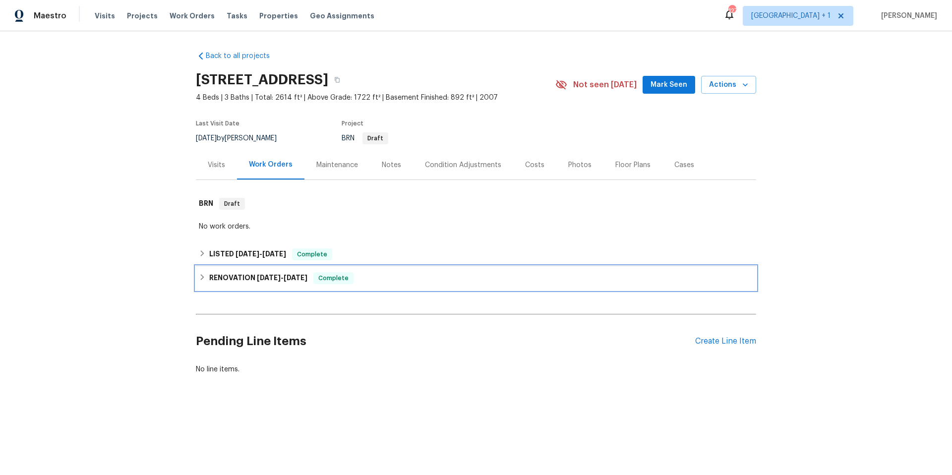
click at [402, 283] on div "RENOVATION 8/4/25 - 8/12/25 Complete" at bounding box center [476, 278] width 554 height 12
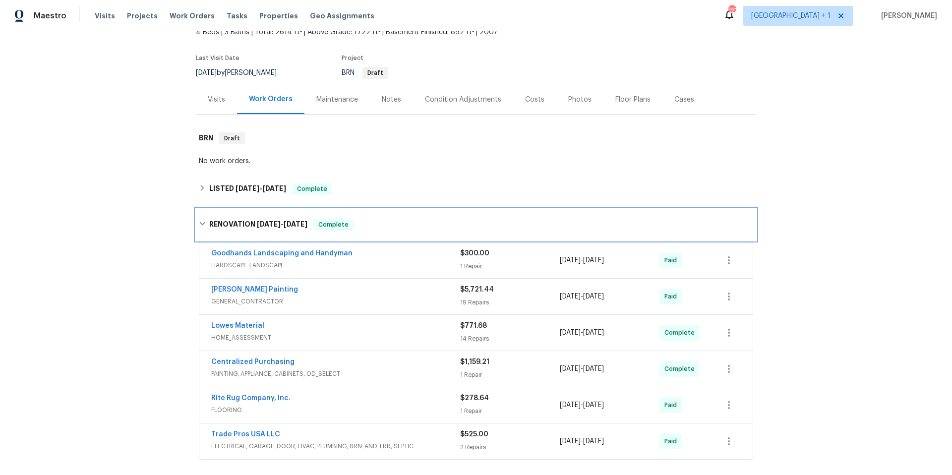
scroll to position [178, 0]
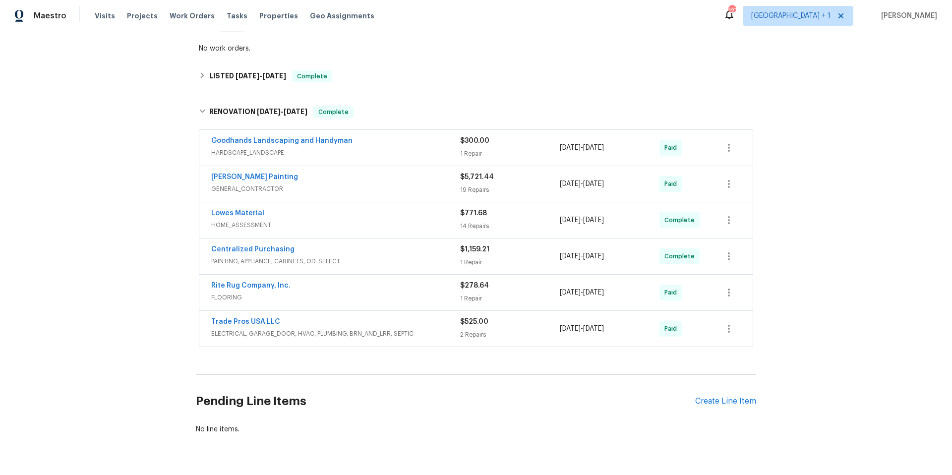
click at [391, 147] on div "Goodhands Landscaping and Handyman" at bounding box center [335, 142] width 249 height 12
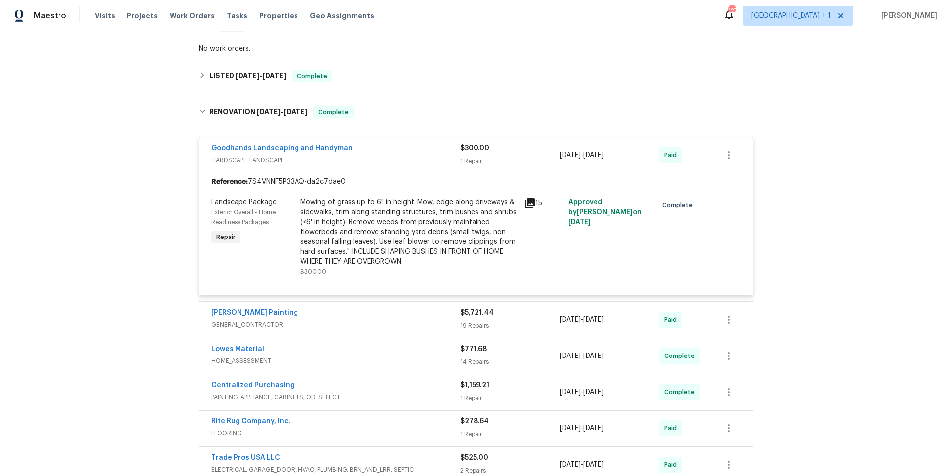
click at [512, 204] on div "Mowing of grass up to 6" in height. Mow, edge along driveways & sidewalks, trim…" at bounding box center [408, 231] width 217 height 69
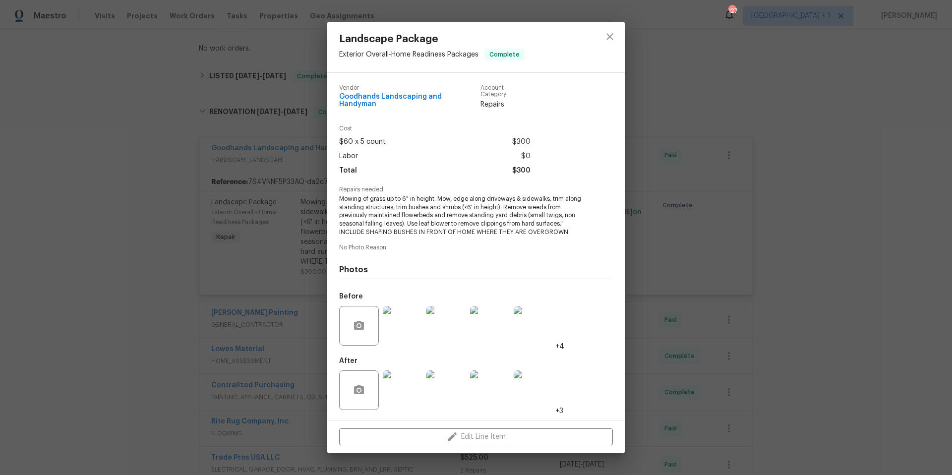
click at [408, 316] on img at bounding box center [403, 326] width 40 height 40
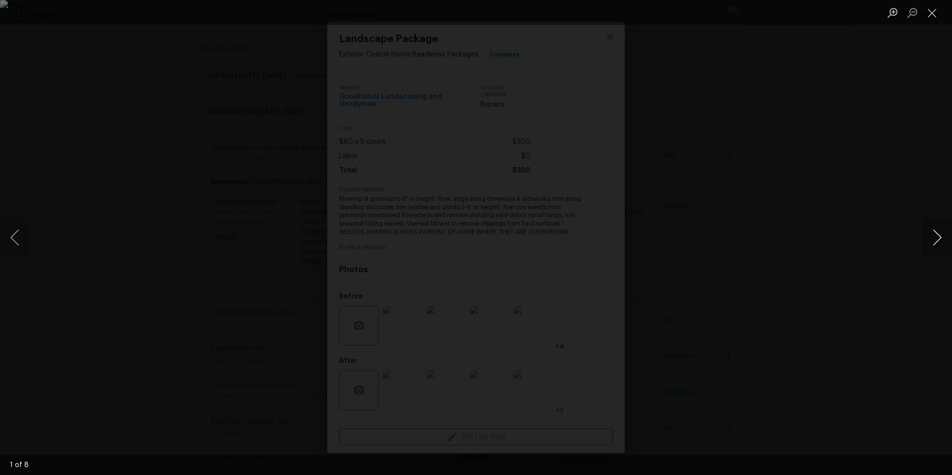
click at [932, 240] on button "Next image" at bounding box center [937, 238] width 30 height 40
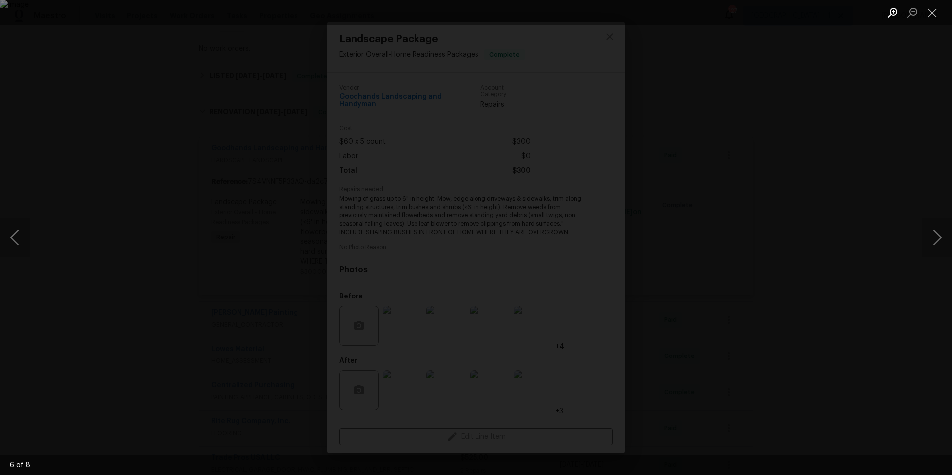
click at [890, 14] on button "Zoom in" at bounding box center [892, 12] width 20 height 17
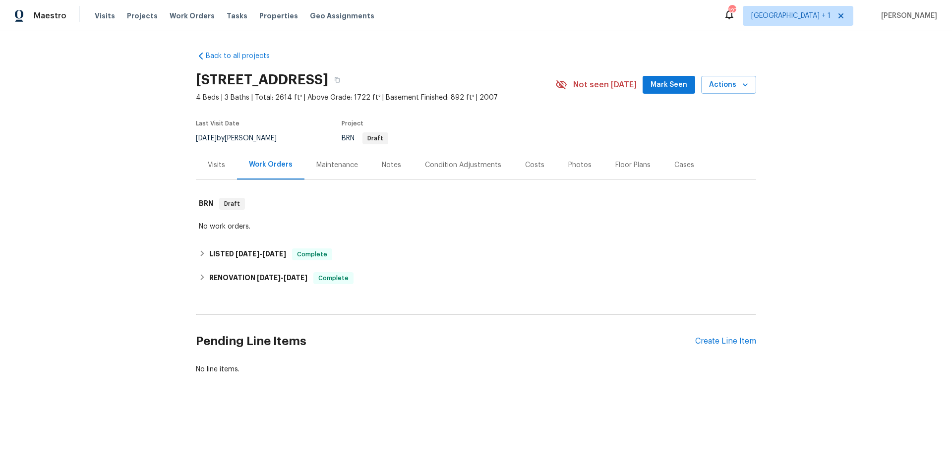
click at [620, 165] on div "Floor Plans" at bounding box center [632, 165] width 35 height 10
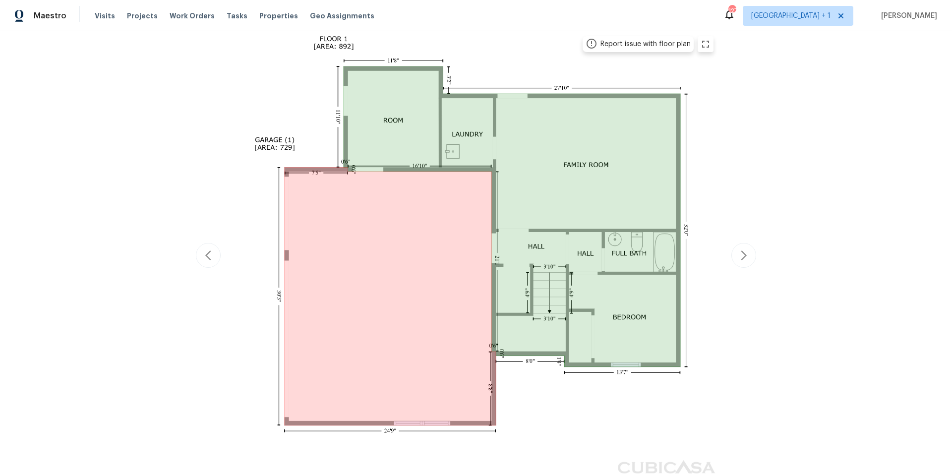
scroll to position [199, 0]
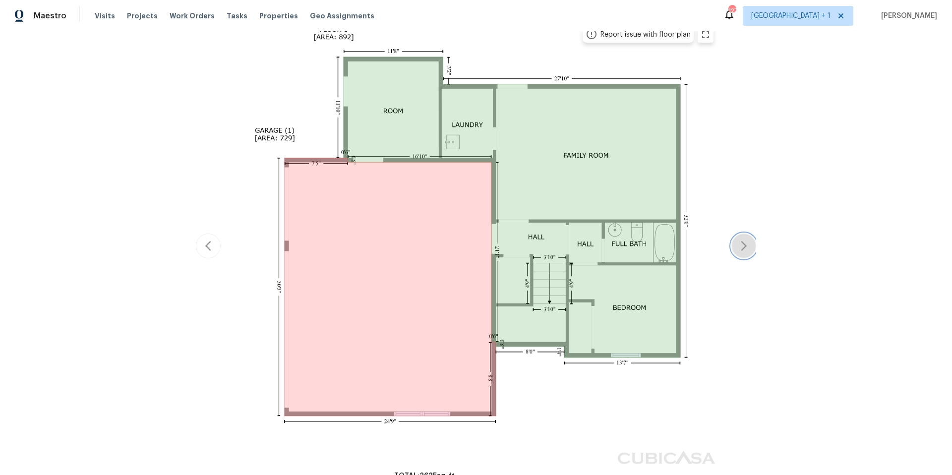
click at [742, 247] on icon "button" at bounding box center [744, 246] width 12 height 12
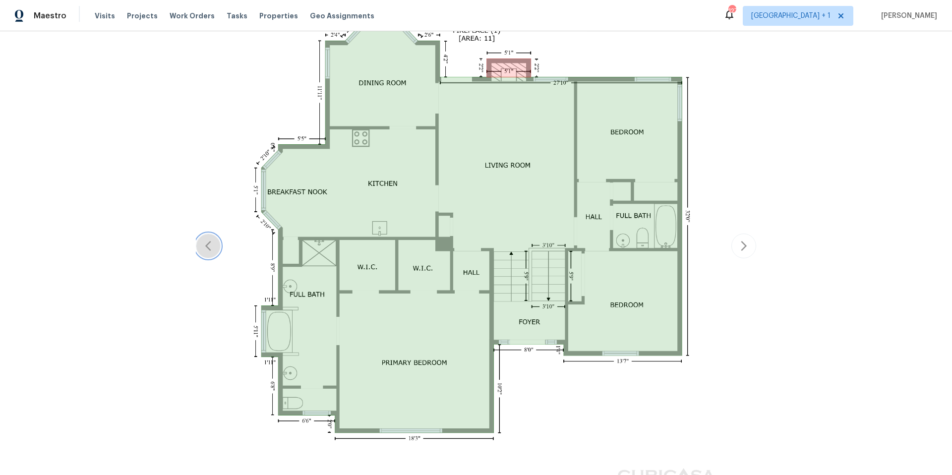
click at [202, 247] on icon "button" at bounding box center [208, 246] width 12 height 12
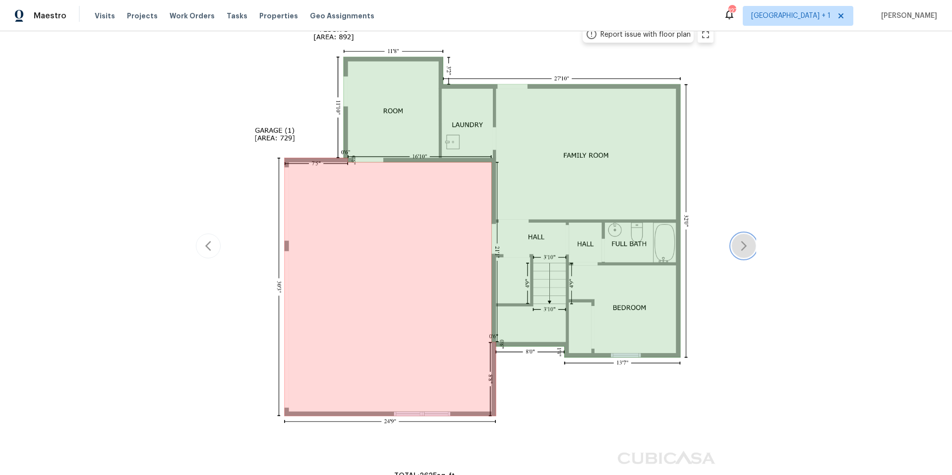
click at [738, 245] on icon "button" at bounding box center [744, 246] width 12 height 12
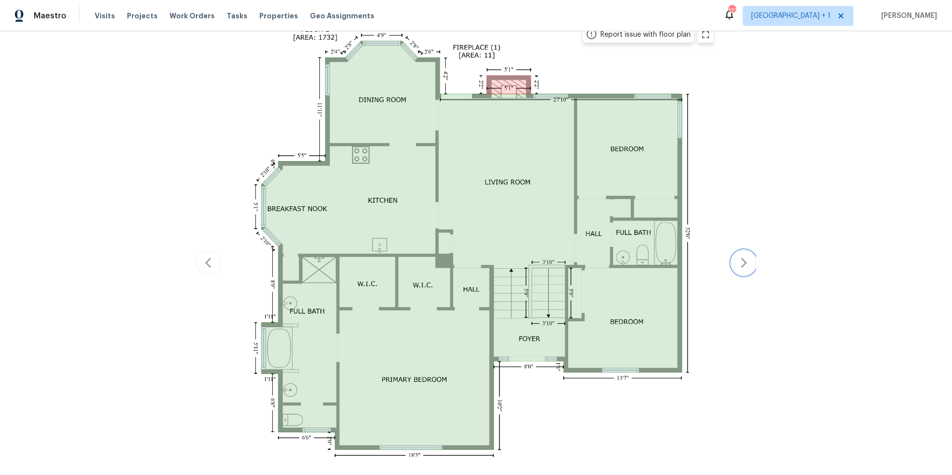
scroll to position [216, 0]
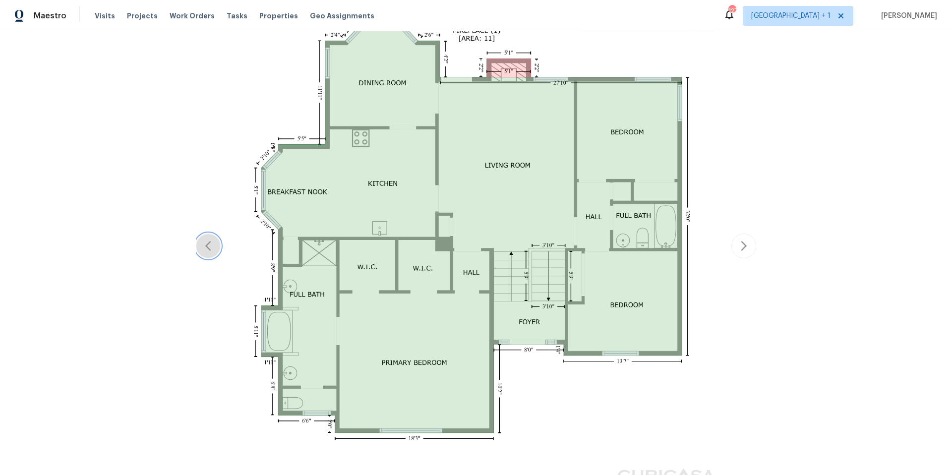
click at [207, 249] on icon "button" at bounding box center [208, 246] width 12 height 12
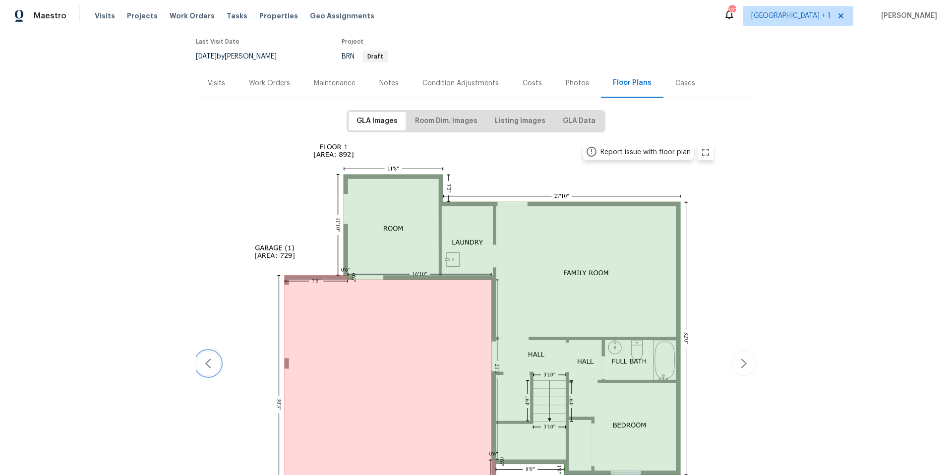
scroll to position [0, 0]
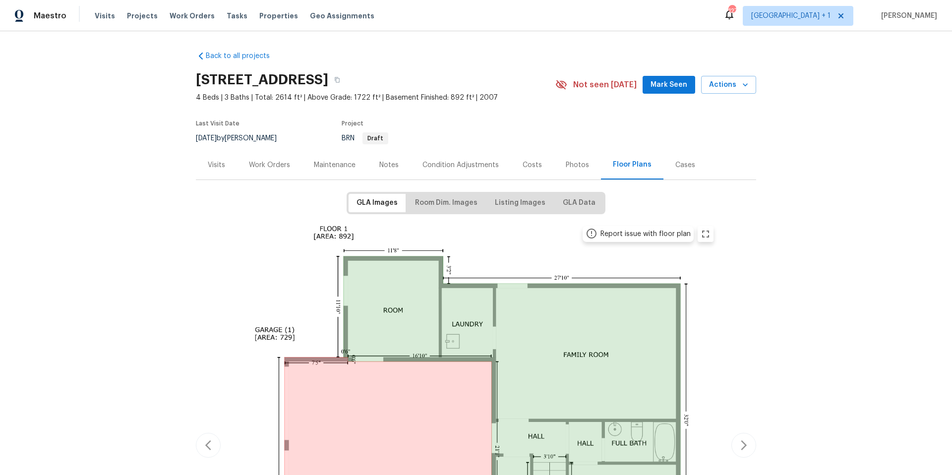
click at [568, 168] on div "Photos" at bounding box center [577, 165] width 23 height 10
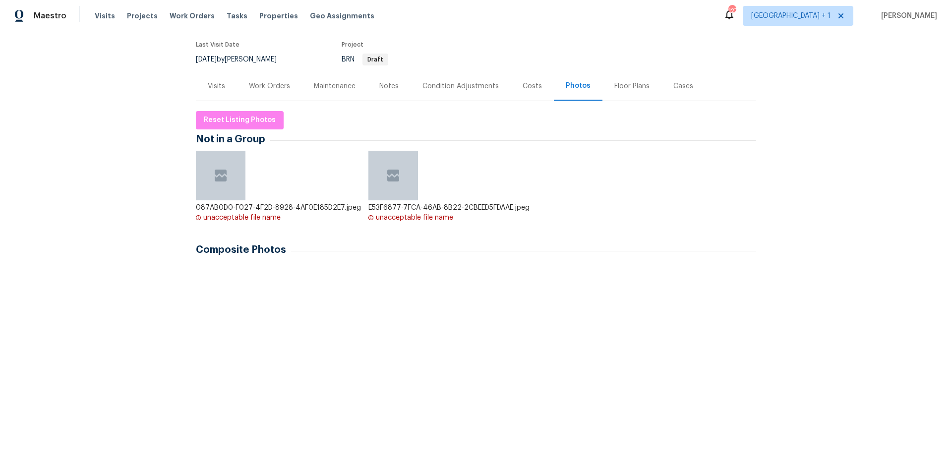
scroll to position [159, 0]
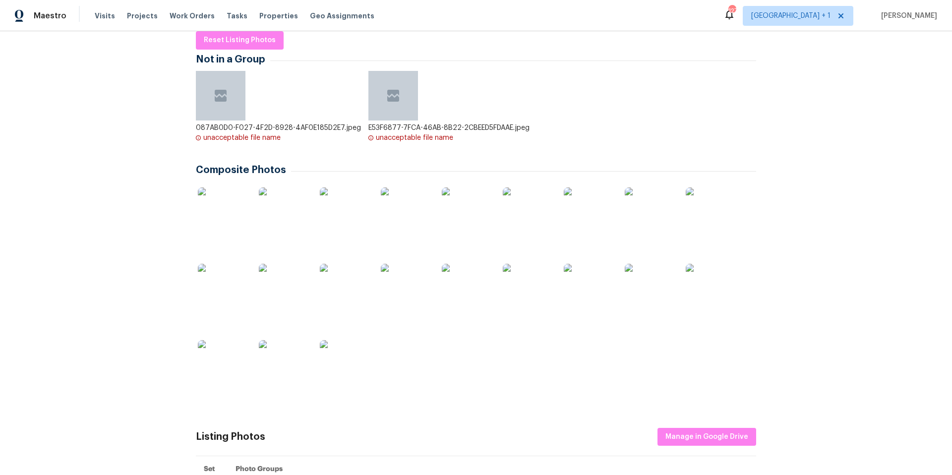
click at [341, 297] on img at bounding box center [345, 289] width 50 height 50
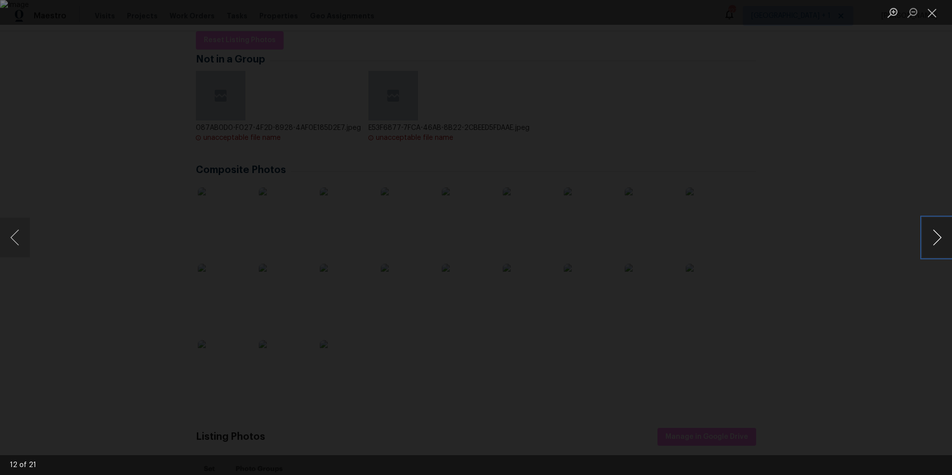
click at [926, 241] on button "Next image" at bounding box center [937, 238] width 30 height 40
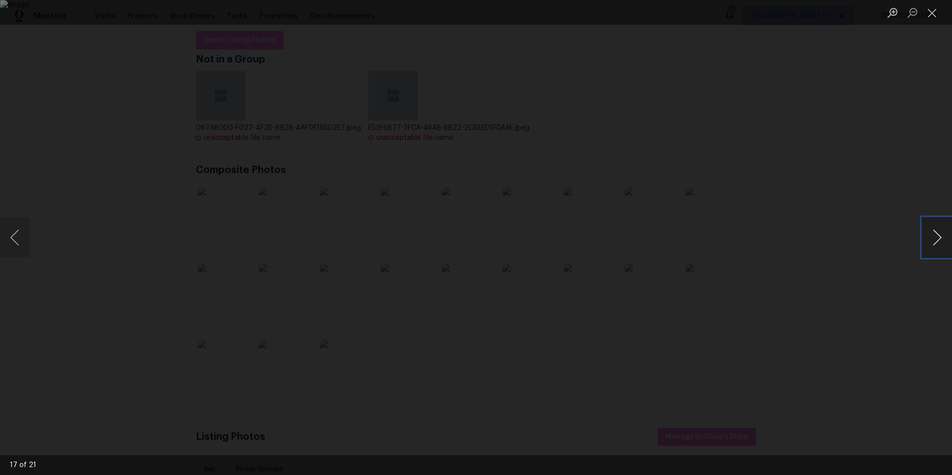
click at [926, 241] on button "Next image" at bounding box center [937, 238] width 30 height 40
click at [932, 17] on button "Close lightbox" at bounding box center [932, 12] width 20 height 17
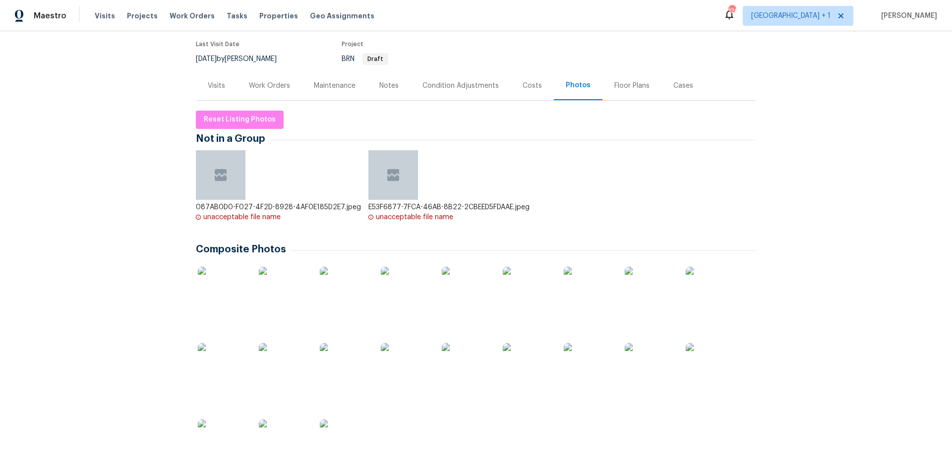
scroll to position [0, 0]
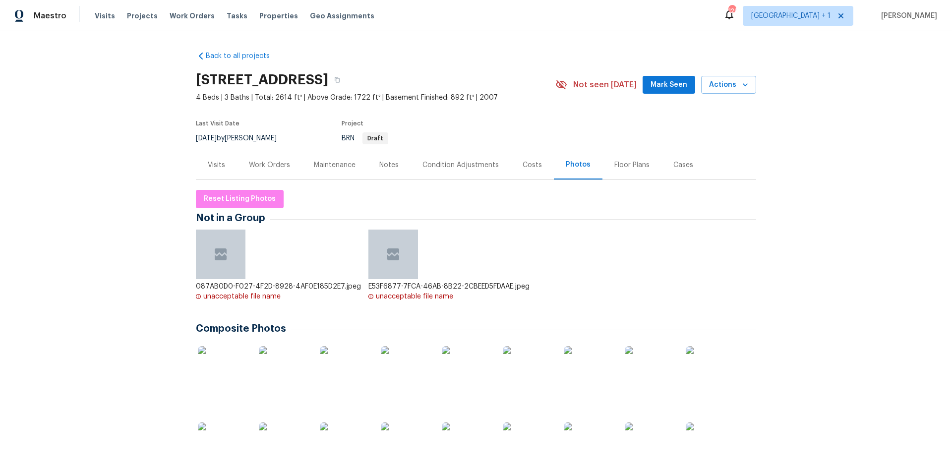
click at [258, 167] on div "Work Orders" at bounding box center [269, 165] width 41 height 10
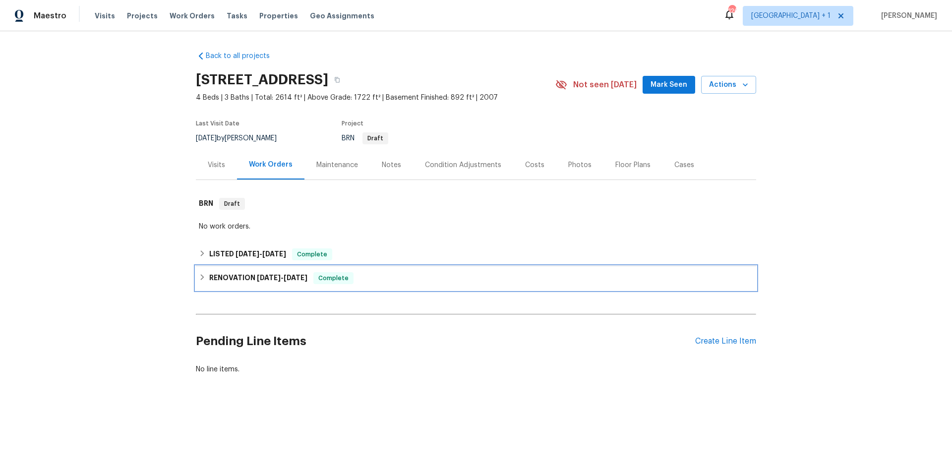
click at [388, 280] on div "RENOVATION 8/4/25 - 8/12/25 Complete" at bounding box center [476, 278] width 554 height 12
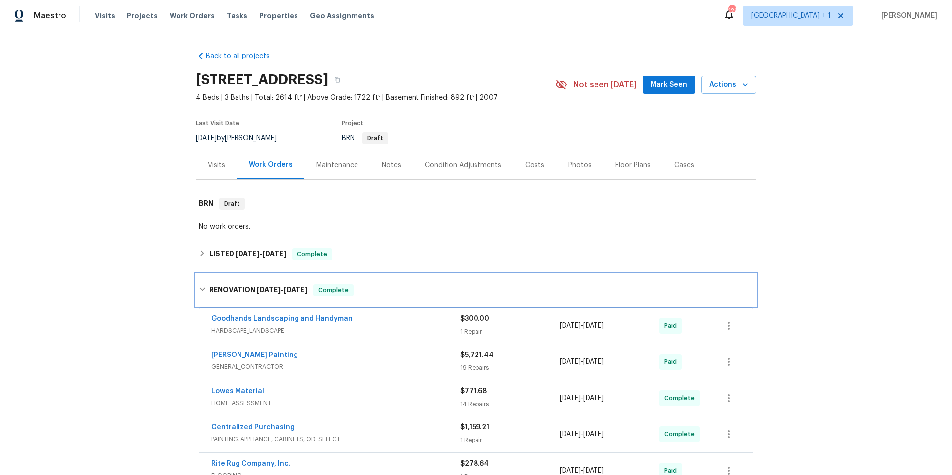
scroll to position [190, 0]
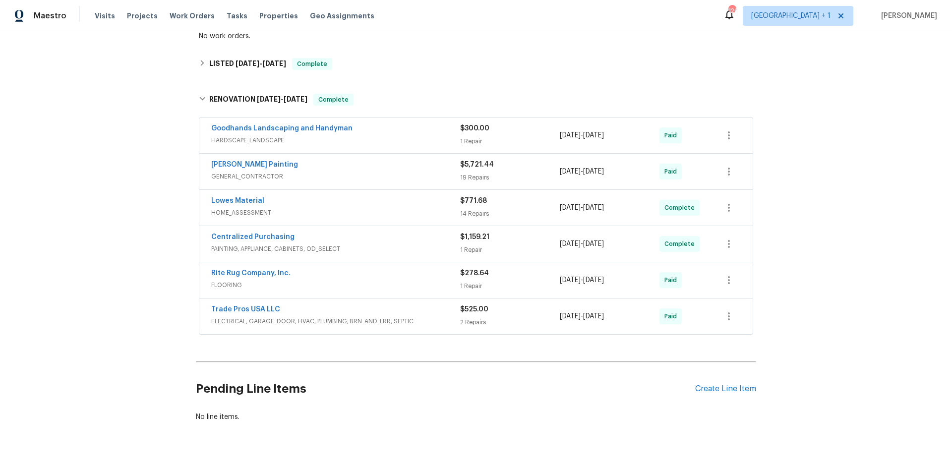
click at [364, 132] on div "Goodhands Landscaping and Handyman" at bounding box center [335, 129] width 249 height 12
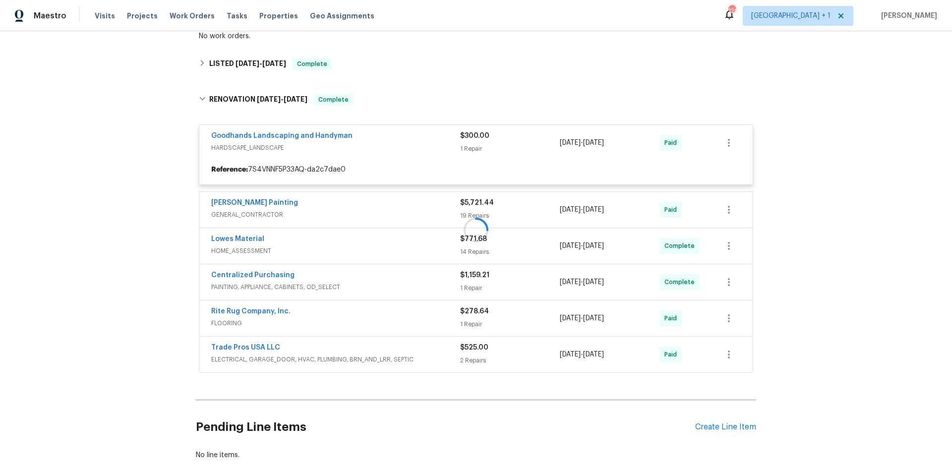
click at [322, 135] on div at bounding box center [476, 230] width 560 height 292
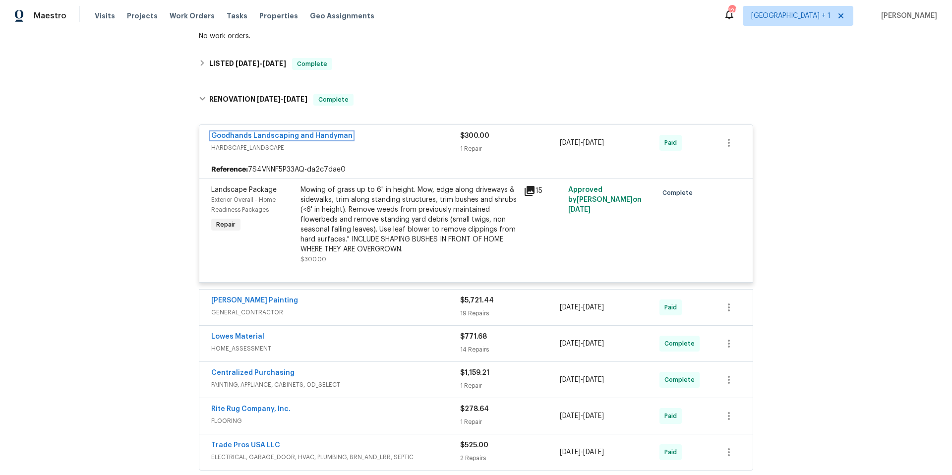
click at [329, 136] on link "Goodhands Landscaping and Handyman" at bounding box center [281, 135] width 141 height 7
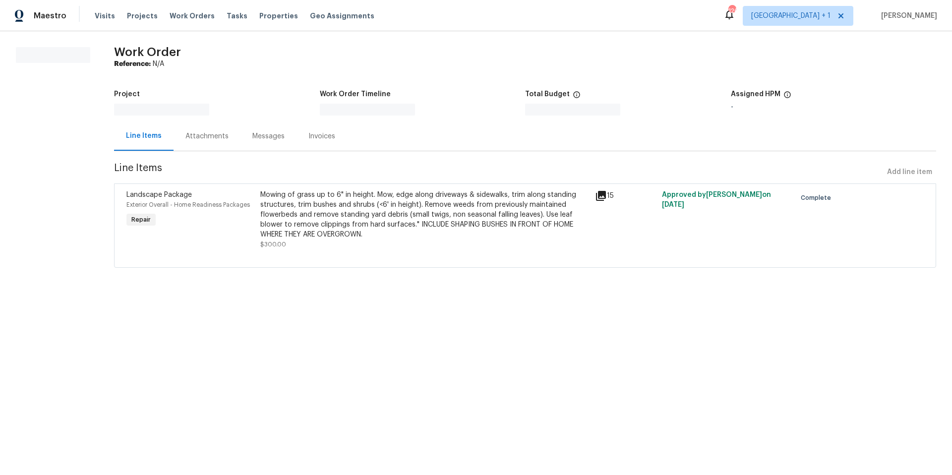
click at [334, 224] on div "Mowing of grass up to 6" in height. Mow, edge along driveways & sidewalks, trim…" at bounding box center [424, 215] width 329 height 50
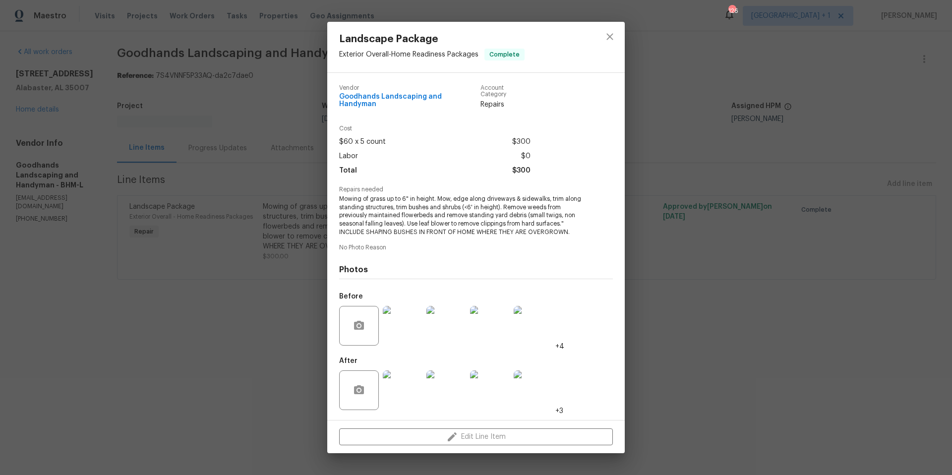
click at [399, 388] on img at bounding box center [403, 390] width 40 height 40
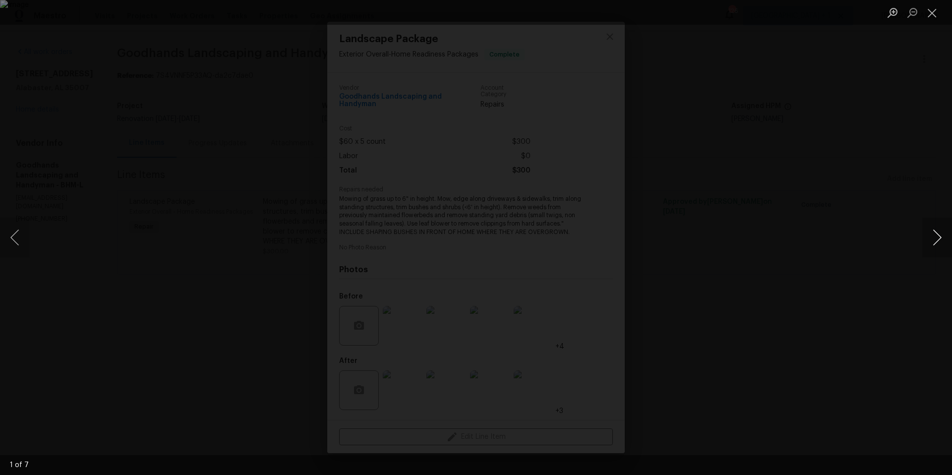
click at [932, 240] on button "Next image" at bounding box center [937, 238] width 30 height 40
click at [893, 12] on button "Zoom in" at bounding box center [892, 12] width 20 height 17
click at [911, 13] on button "Zoom out" at bounding box center [912, 12] width 20 height 17
click at [931, 243] on button "Next image" at bounding box center [937, 238] width 30 height 40
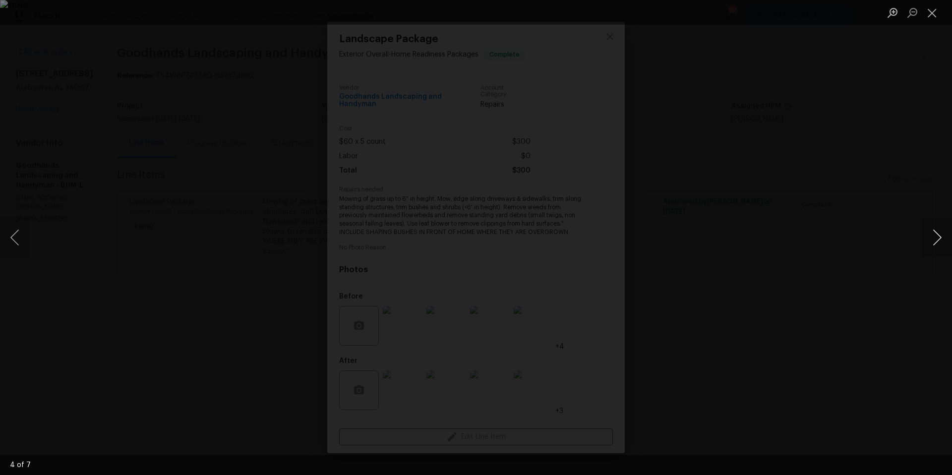
click at [931, 243] on button "Next image" at bounding box center [937, 238] width 30 height 40
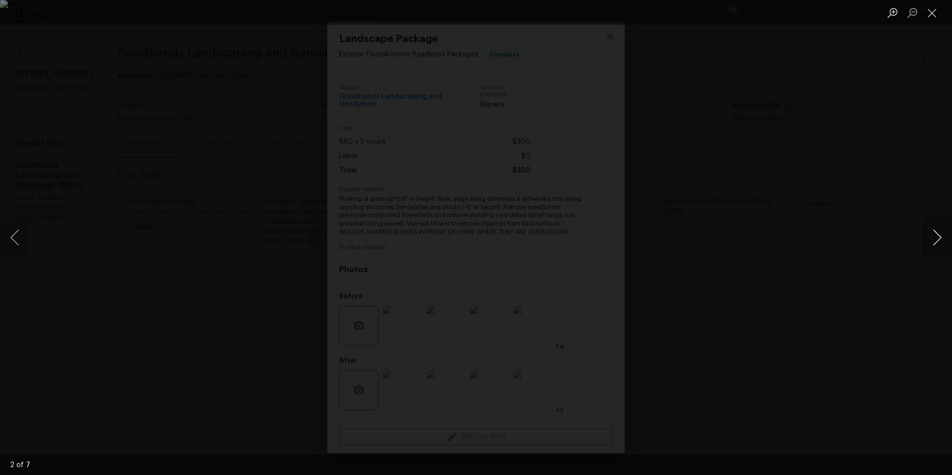
click at [931, 243] on button "Next image" at bounding box center [937, 238] width 30 height 40
click at [17, 243] on button "Previous image" at bounding box center [15, 238] width 30 height 40
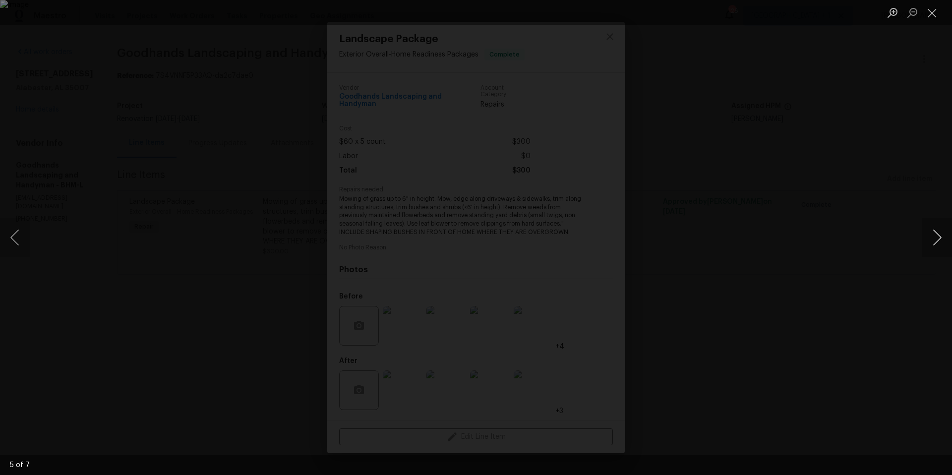
click at [938, 238] on button "Next image" at bounding box center [937, 238] width 30 height 40
click at [937, 238] on button "Next image" at bounding box center [937, 238] width 30 height 40
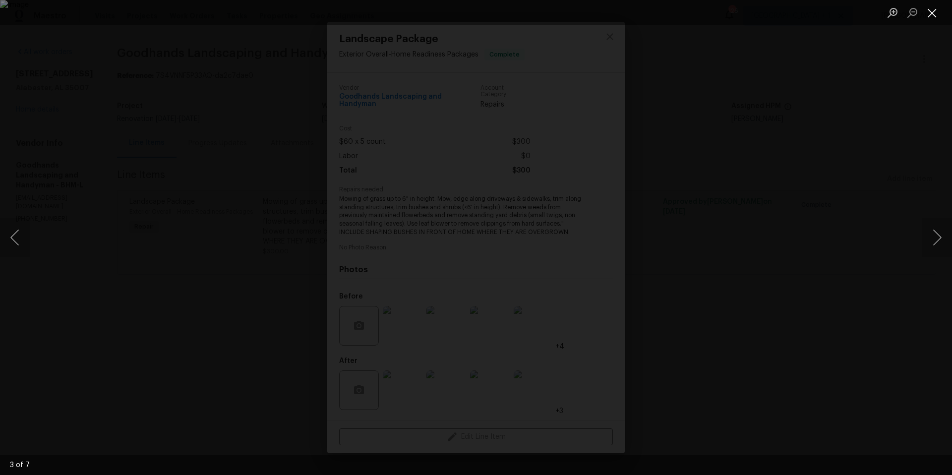
click at [934, 11] on button "Close lightbox" at bounding box center [932, 12] width 20 height 17
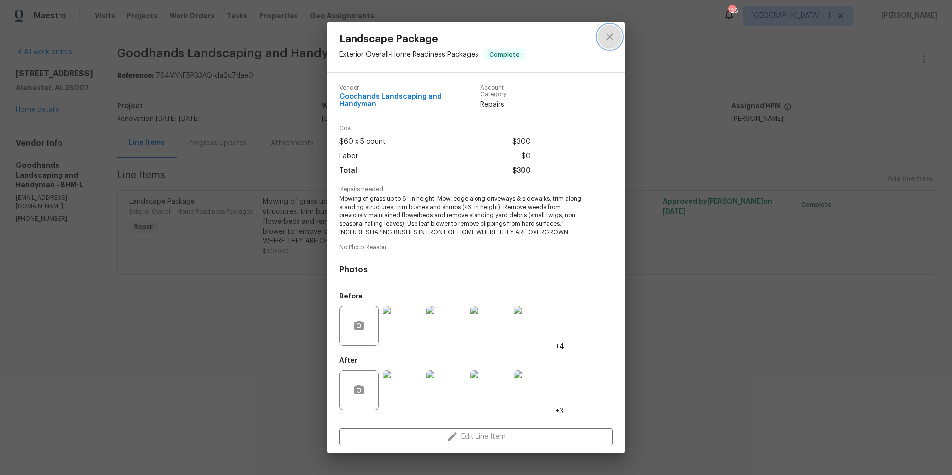
click at [608, 36] on icon "close" at bounding box center [610, 37] width 12 height 12
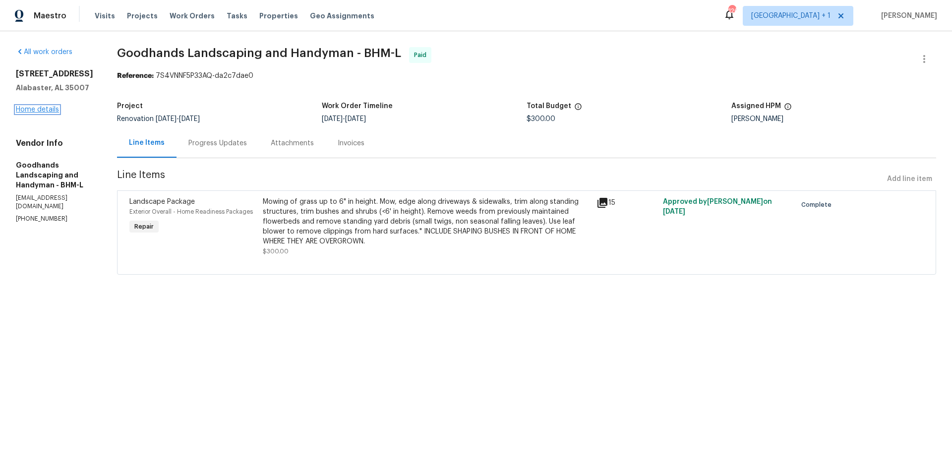
click at [46, 110] on link "Home details" at bounding box center [37, 109] width 43 height 7
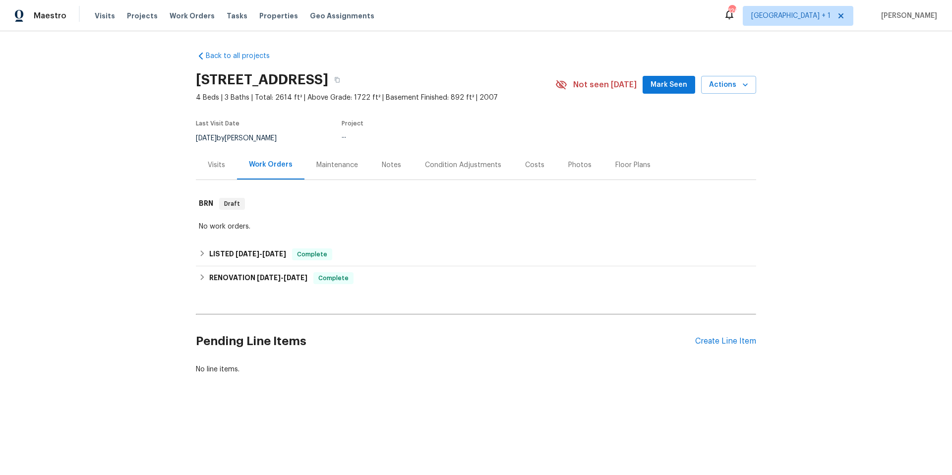
click at [213, 164] on div "Visits" at bounding box center [216, 165] width 17 height 10
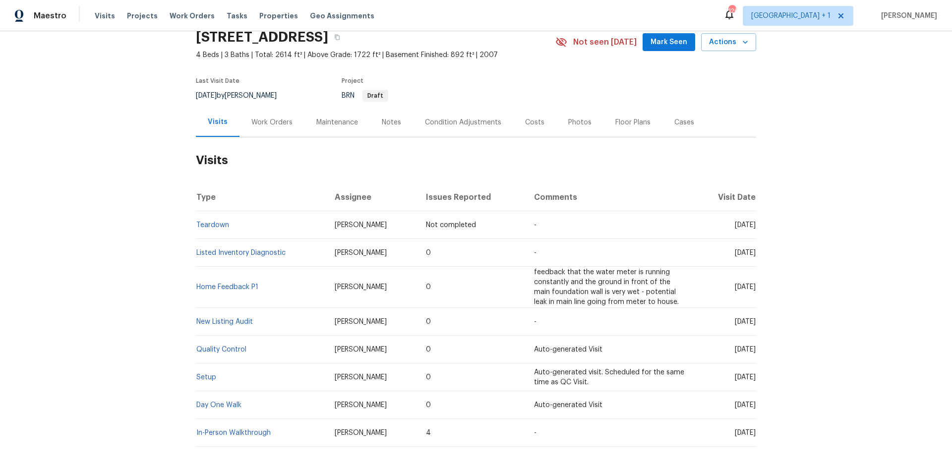
scroll to position [89, 0]
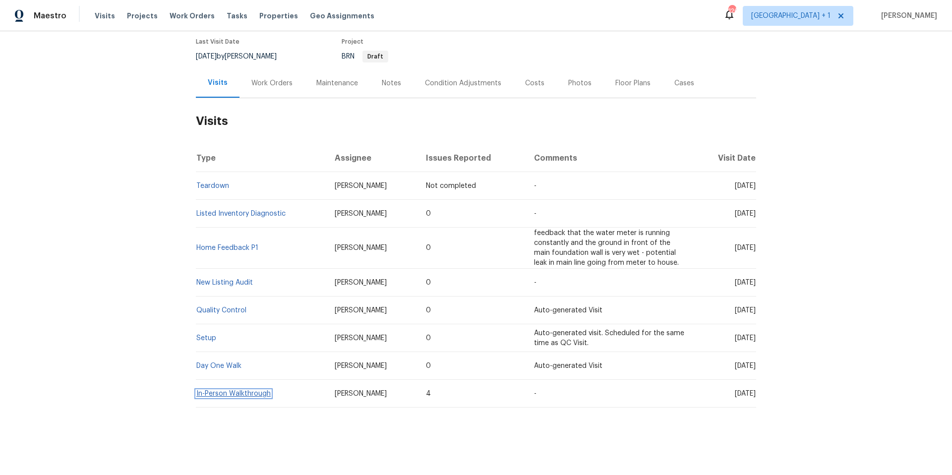
click at [243, 390] on link "In-Person Walkthrough" at bounding box center [233, 393] width 74 height 7
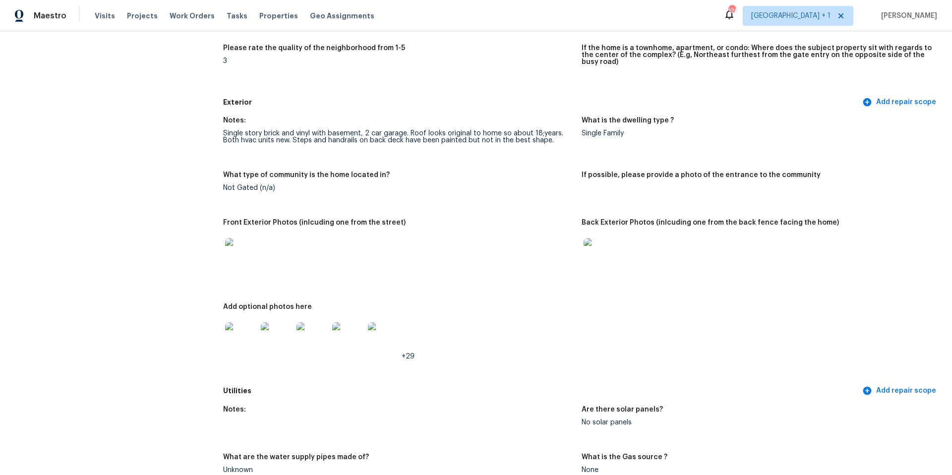
scroll to position [318, 0]
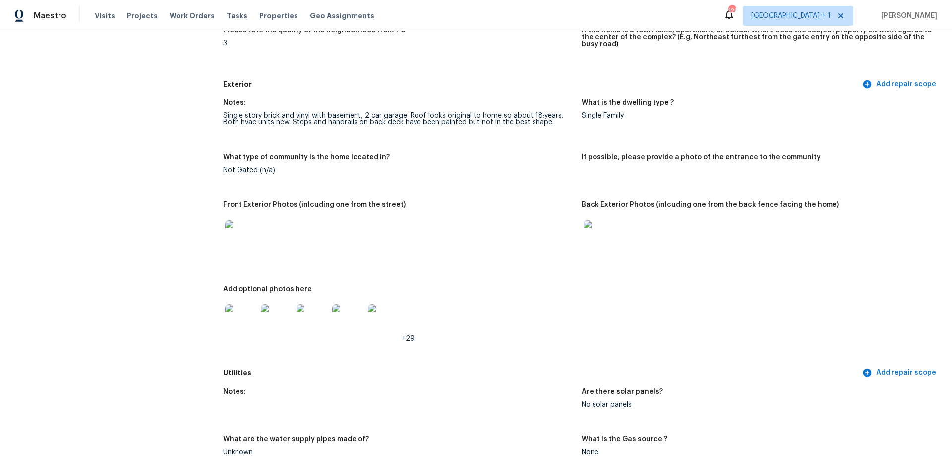
click at [239, 241] on img at bounding box center [241, 236] width 32 height 32
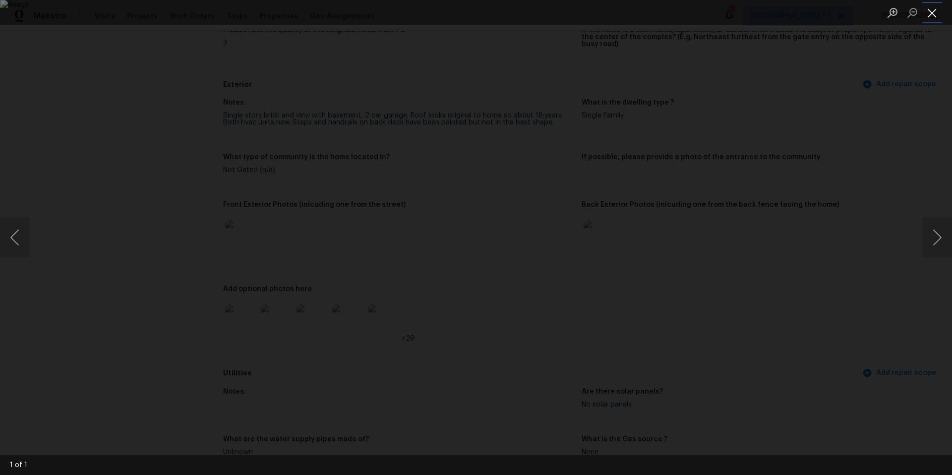
click at [926, 11] on button "Close lightbox" at bounding box center [932, 12] width 20 height 17
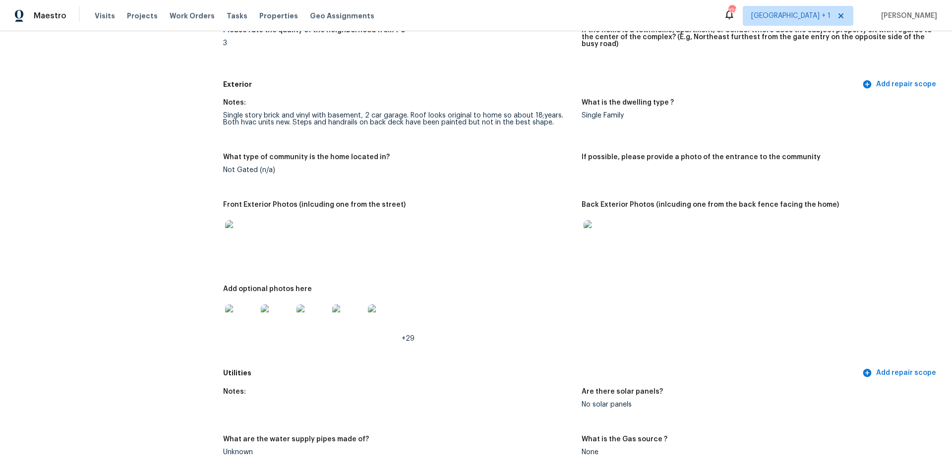
click at [234, 316] on img at bounding box center [241, 320] width 32 height 32
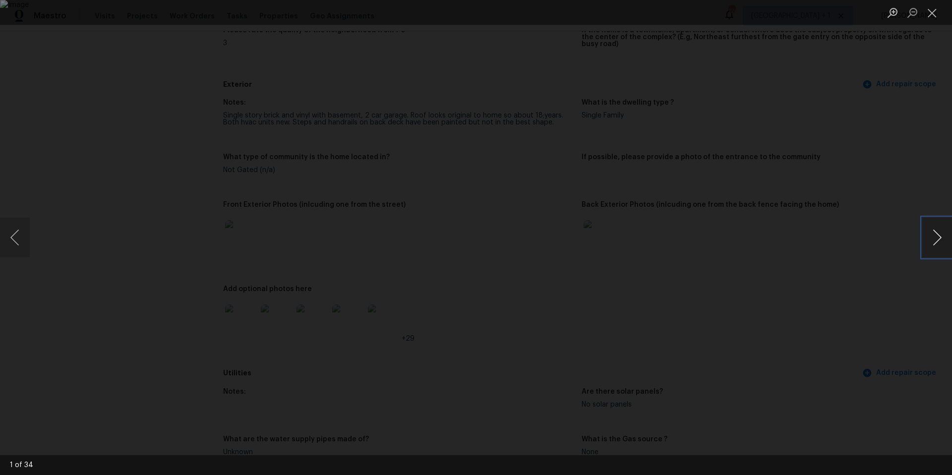
click at [937, 236] on button "Next image" at bounding box center [937, 238] width 30 height 40
click at [936, 236] on button "Next image" at bounding box center [937, 238] width 30 height 40
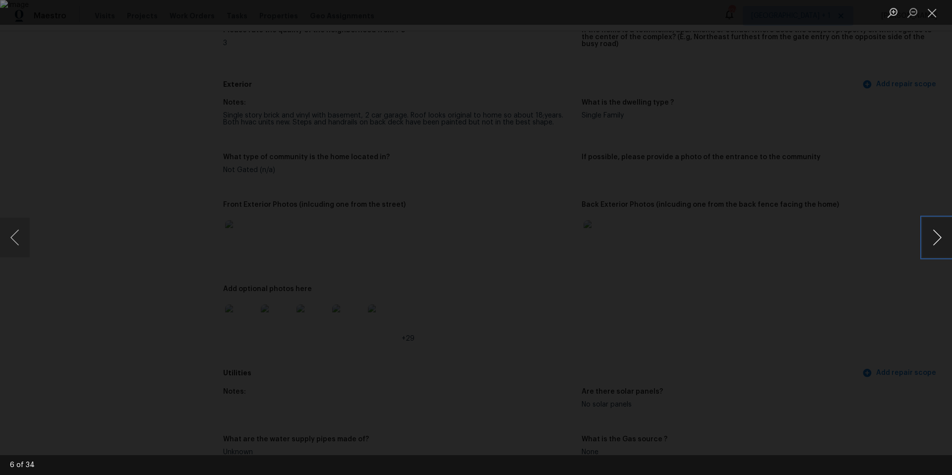
click at [936, 236] on button "Next image" at bounding box center [937, 238] width 30 height 40
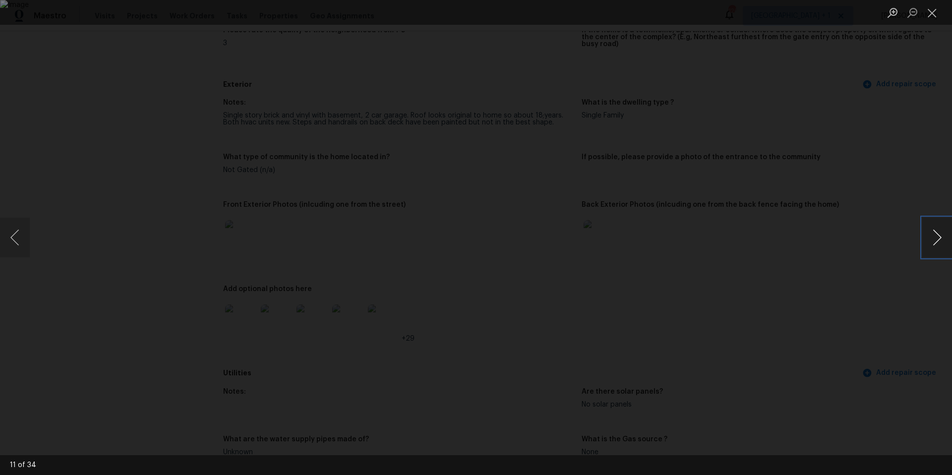
click at [936, 236] on button "Next image" at bounding box center [937, 238] width 30 height 40
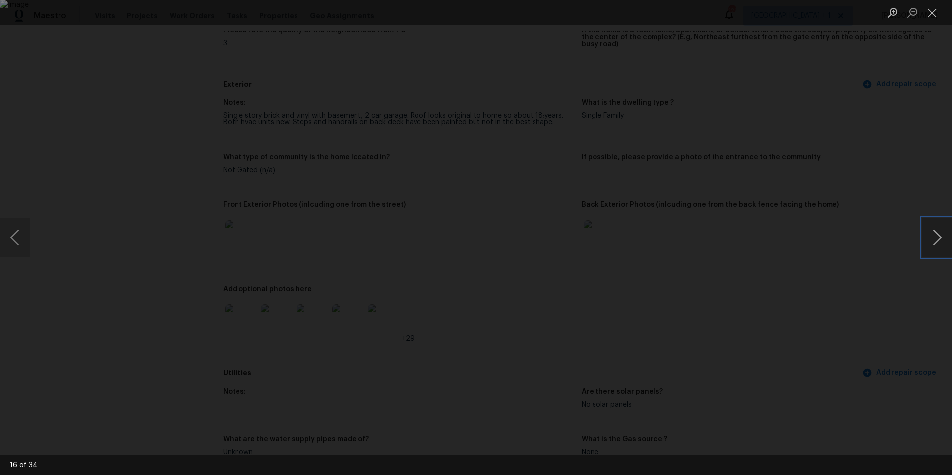
click at [936, 236] on button "Next image" at bounding box center [937, 238] width 30 height 40
click at [938, 233] on button "Next image" at bounding box center [937, 238] width 30 height 40
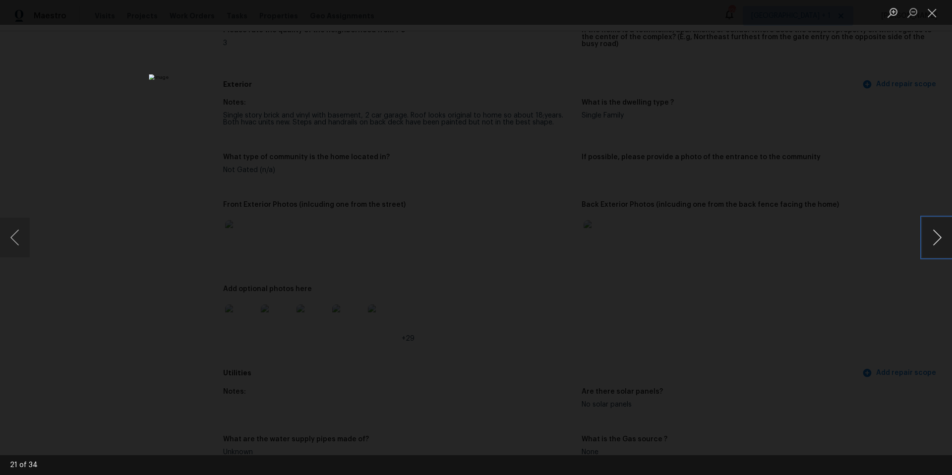
click at [938, 233] on button "Next image" at bounding box center [937, 238] width 30 height 40
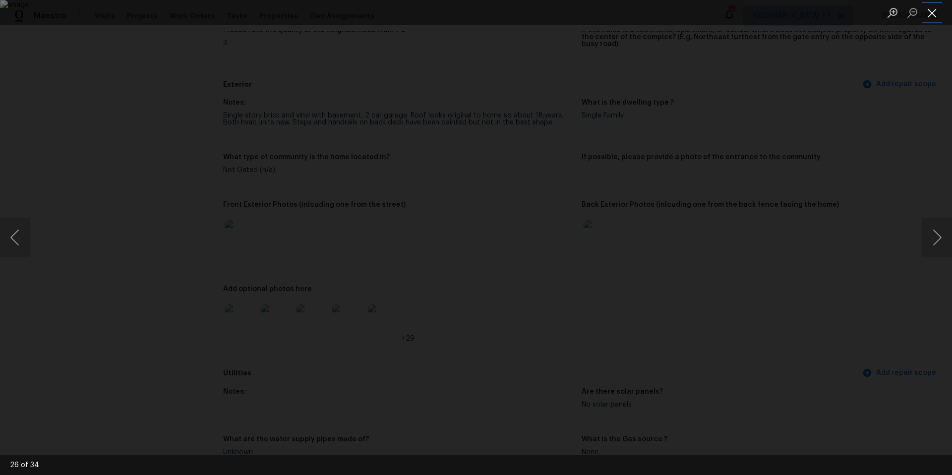
click at [933, 14] on button "Close lightbox" at bounding box center [932, 12] width 20 height 17
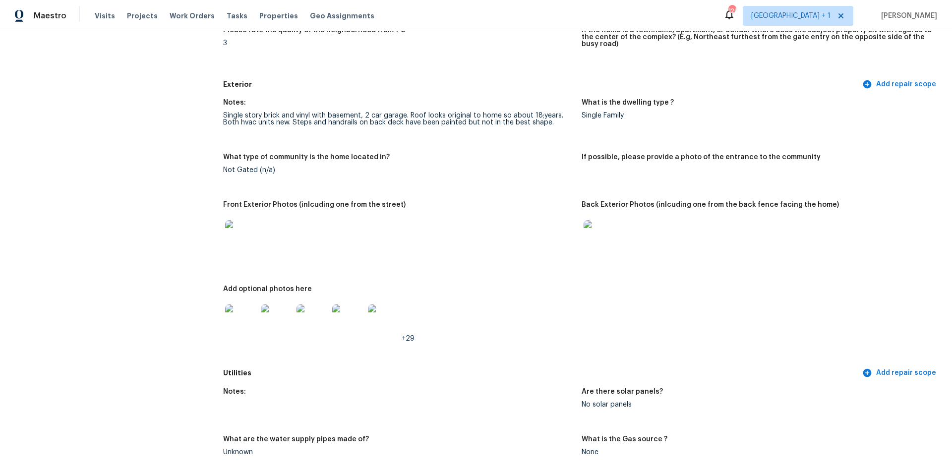
scroll to position [0, 0]
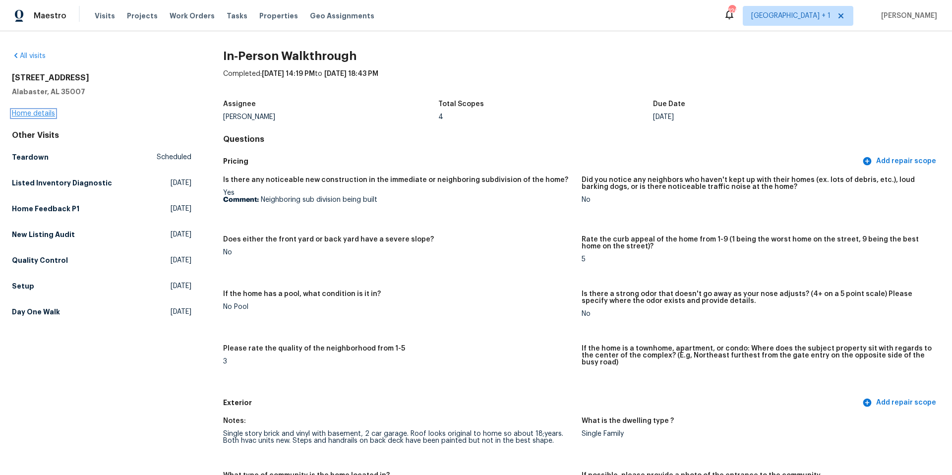
click at [38, 113] on link "Home details" at bounding box center [33, 113] width 43 height 7
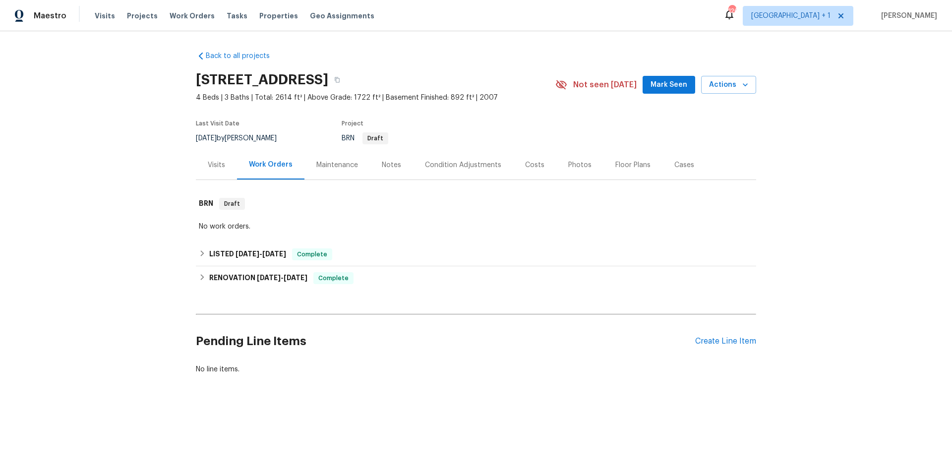
click at [339, 169] on div "Maintenance" at bounding box center [337, 165] width 42 height 10
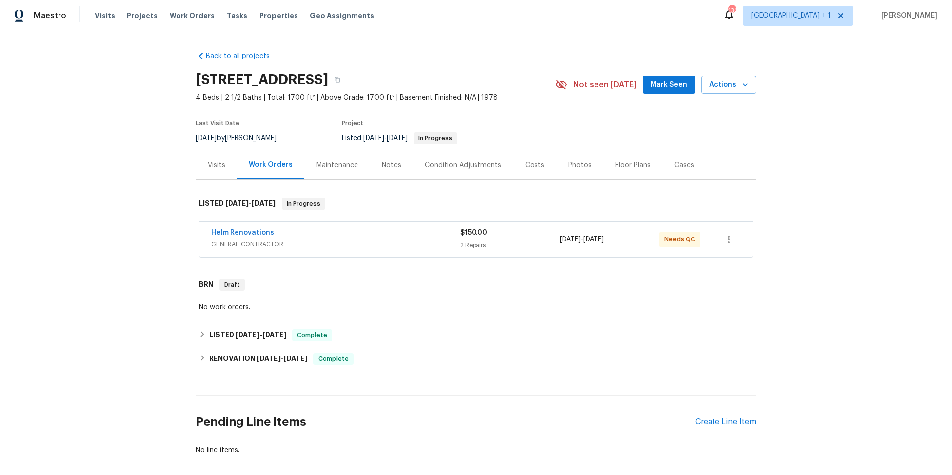
click at [365, 237] on div "Helm Renovations" at bounding box center [335, 234] width 249 height 12
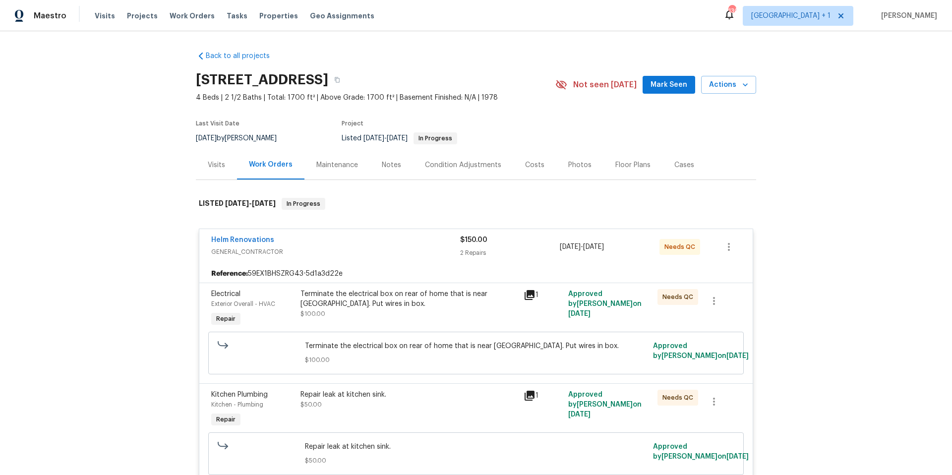
scroll to position [174, 0]
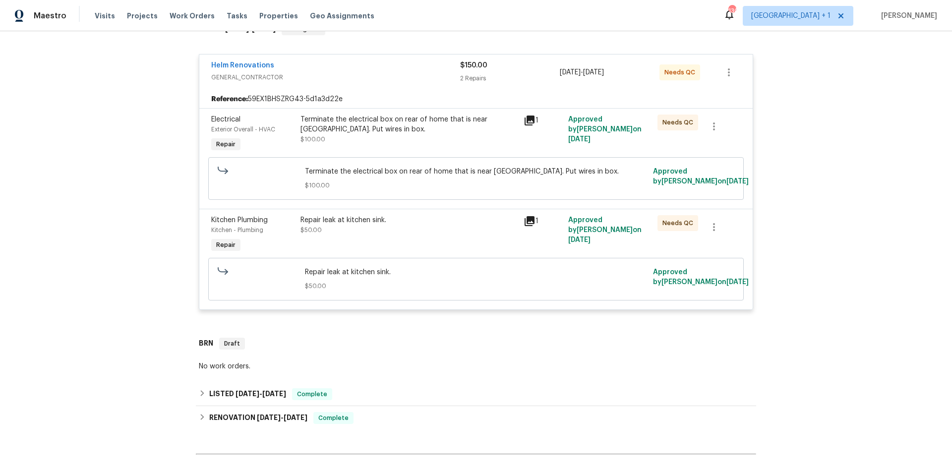
click at [358, 218] on div "Repair leak at kitchen sink." at bounding box center [408, 220] width 217 height 10
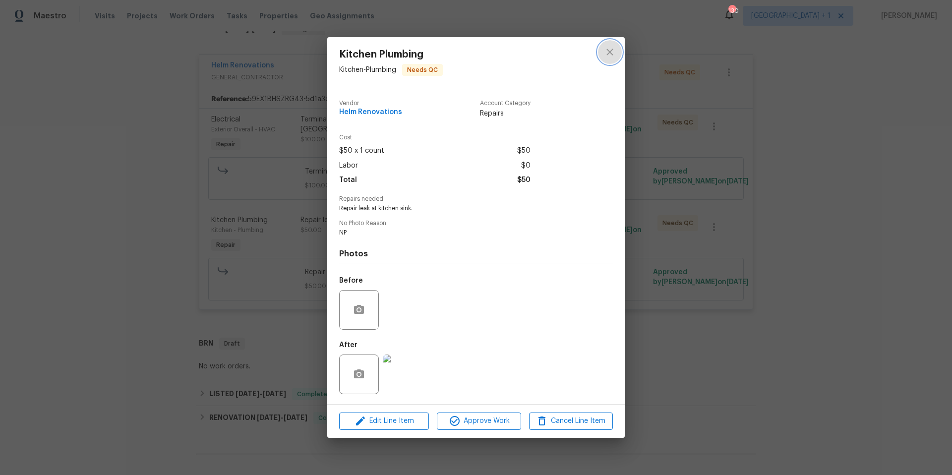
click at [611, 52] on icon "close" at bounding box center [610, 52] width 12 height 12
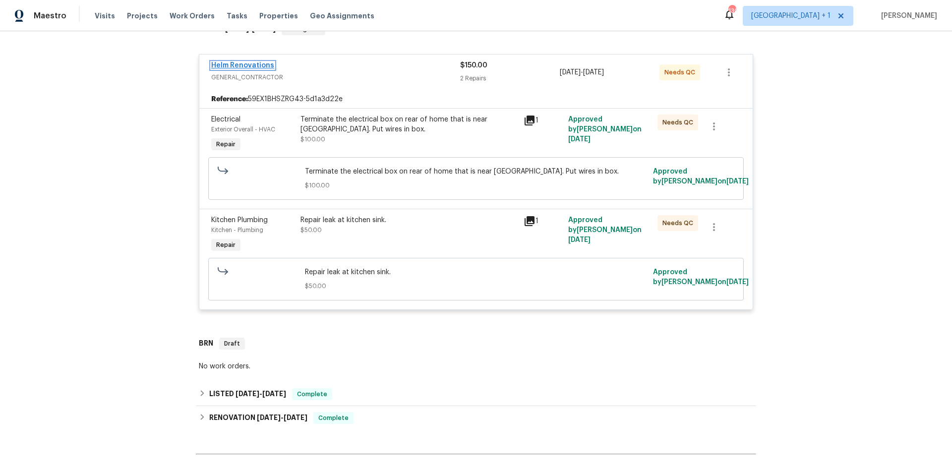
click at [234, 66] on link "Helm Renovations" at bounding box center [242, 65] width 63 height 7
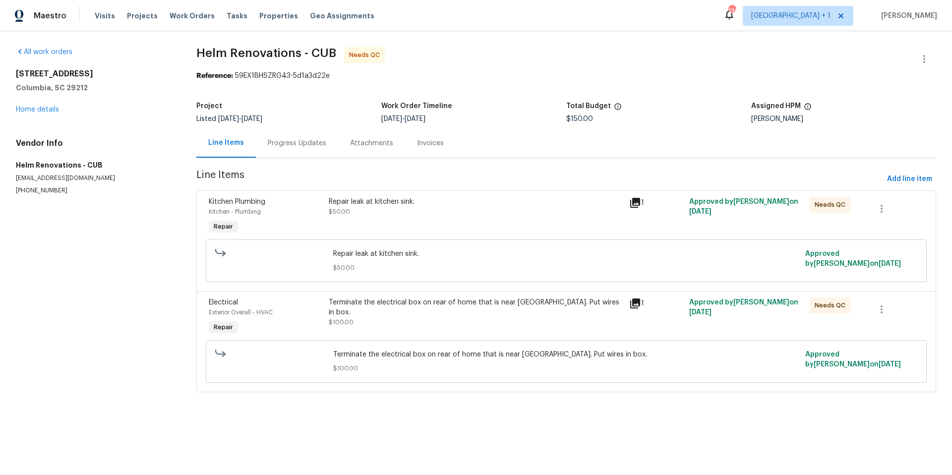
click at [299, 142] on div "Progress Updates" at bounding box center [297, 143] width 58 height 10
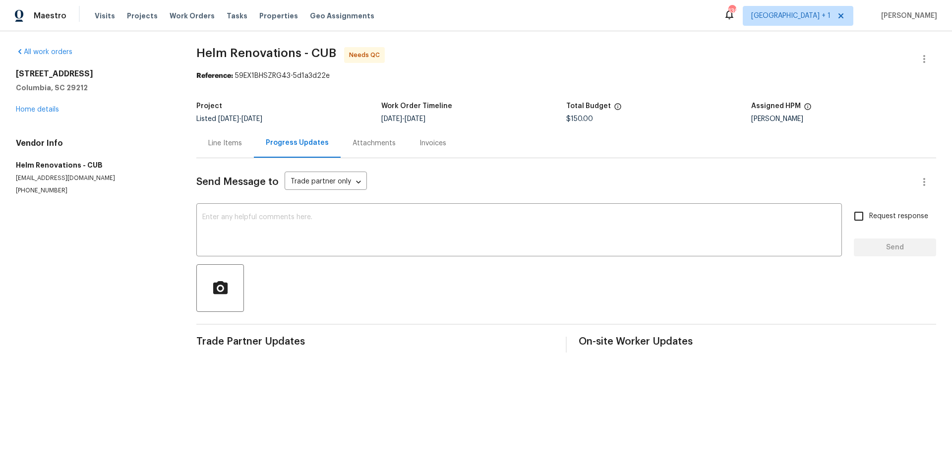
click at [231, 146] on div "Line Items" at bounding box center [225, 143] width 34 height 10
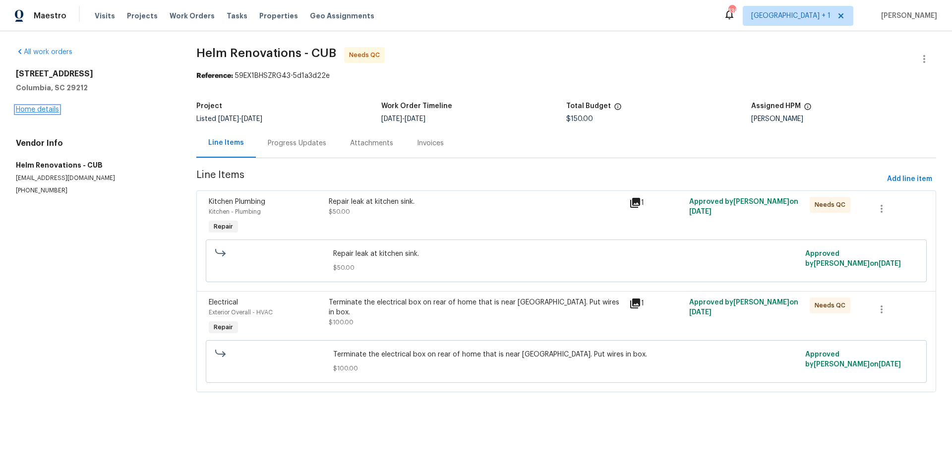
click at [39, 107] on link "Home details" at bounding box center [37, 109] width 43 height 7
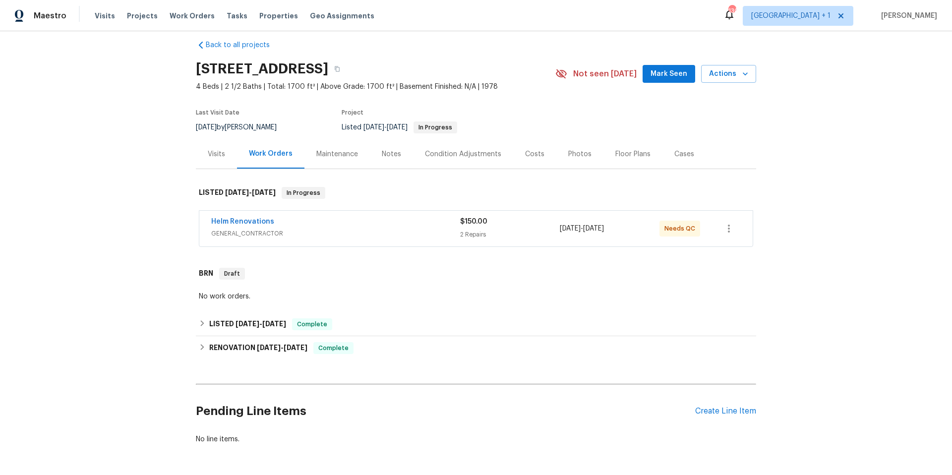
scroll to position [13, 0]
